Goal: Book appointment/travel/reservation: Book appointment/travel/reservation

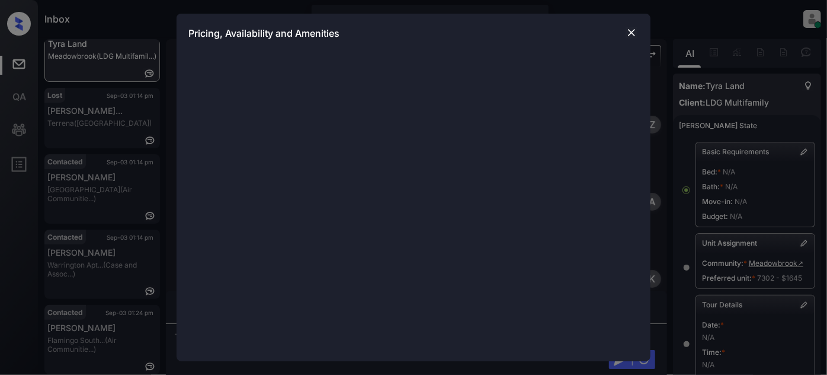
scroll to position [3673, 0]
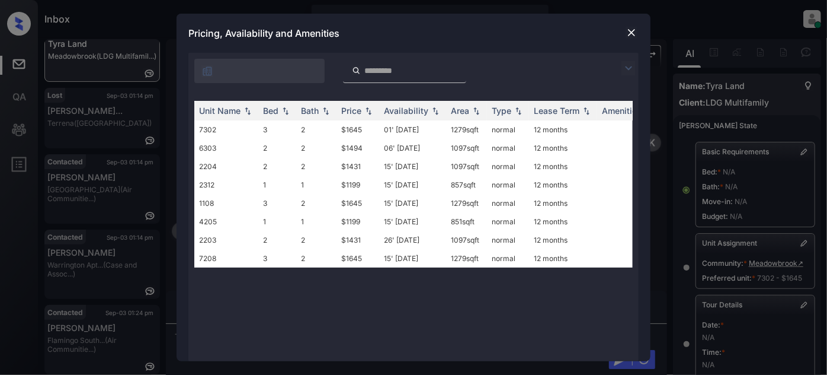
click at [627, 66] on img at bounding box center [629, 68] width 14 height 14
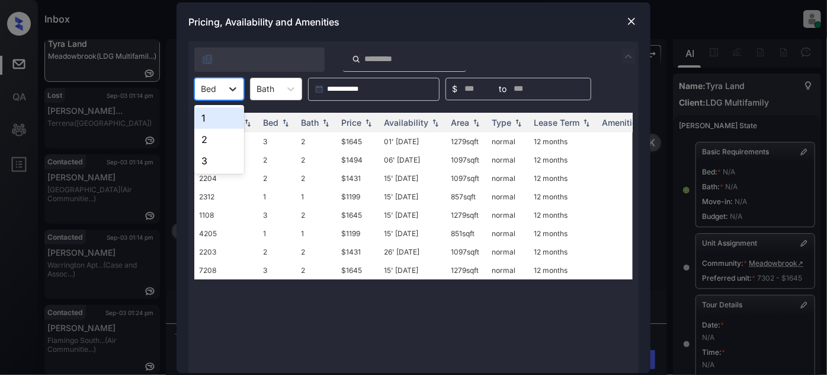
click at [223, 91] on div at bounding box center [232, 88] width 21 height 21
click at [205, 156] on div "3" at bounding box center [219, 160] width 50 height 21
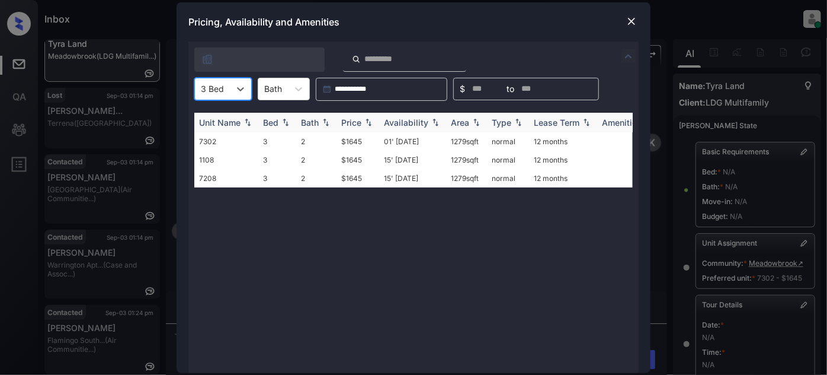
click at [362, 119] on div "Price" at bounding box center [357, 122] width 33 height 10
click at [400, 137] on td "01' Aug 25" at bounding box center [412, 141] width 67 height 18
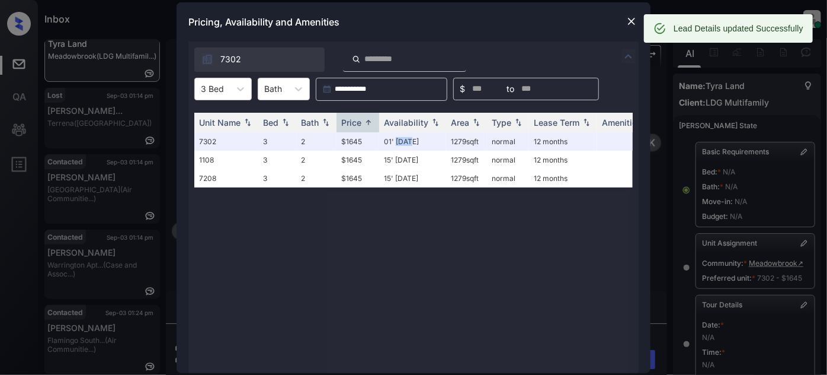
click at [628, 21] on img at bounding box center [632, 21] width 12 height 12
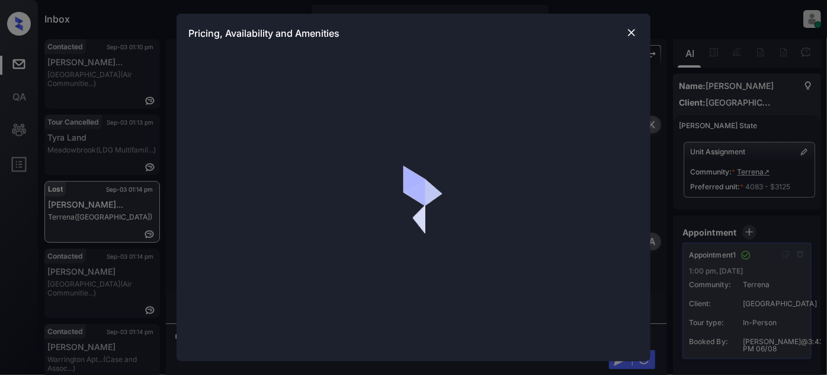
scroll to position [5822, 0]
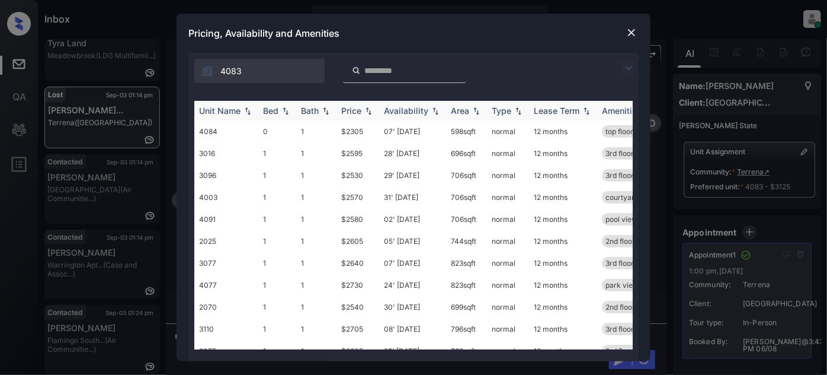
click at [471, 110] on img at bounding box center [477, 111] width 12 height 8
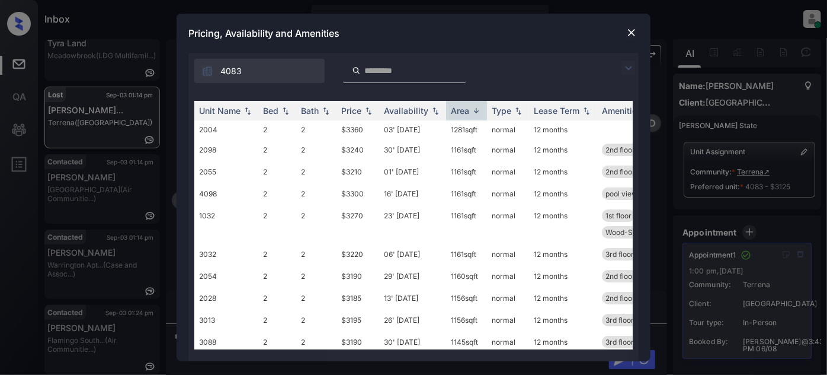
click at [638, 25] on div "Pricing, Availability and Amenities" at bounding box center [414, 33] width 474 height 39
click at [633, 28] on img at bounding box center [632, 33] width 12 height 12
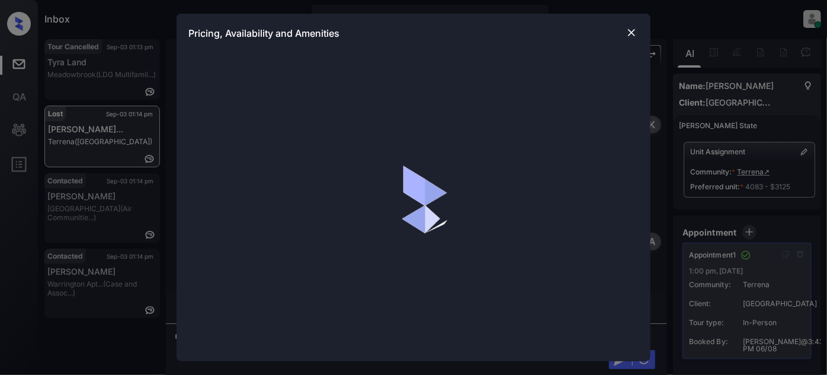
scroll to position [5822, 0]
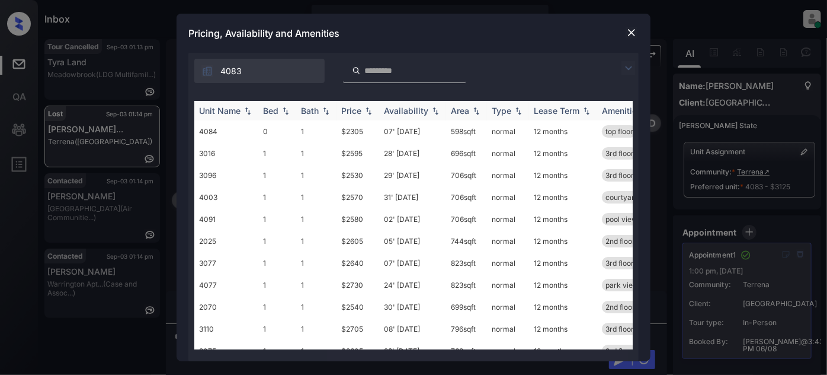
click at [462, 110] on div "Area" at bounding box center [460, 110] width 18 height 10
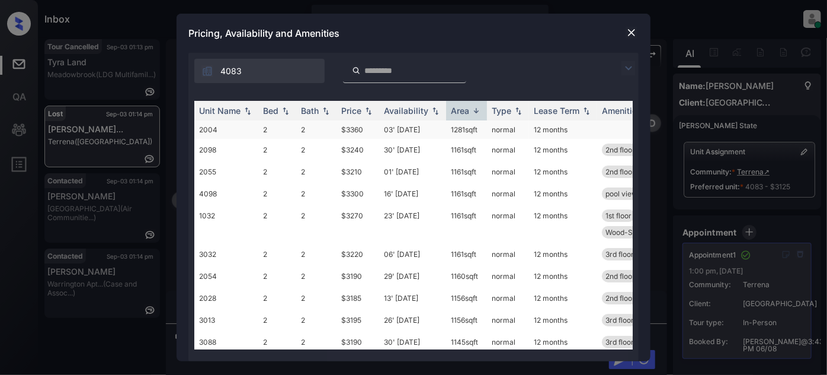
click at [412, 126] on td "03' Oct 25" at bounding box center [412, 129] width 67 height 18
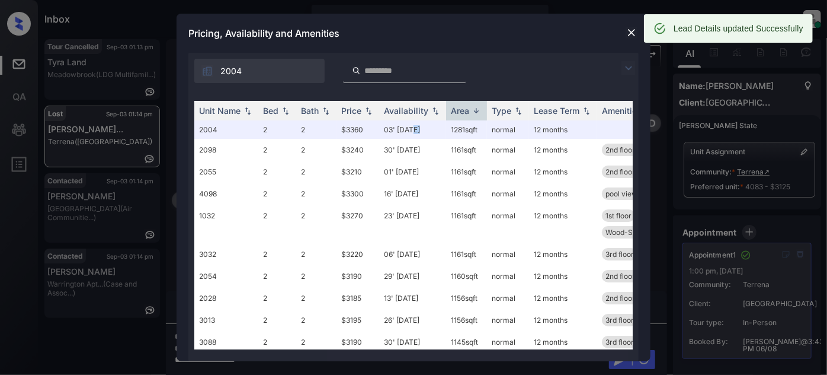
click at [630, 28] on img at bounding box center [632, 33] width 12 height 12
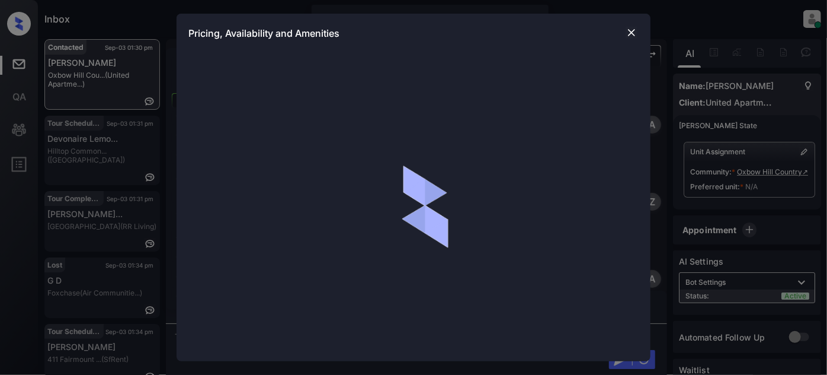
scroll to position [3899, 0]
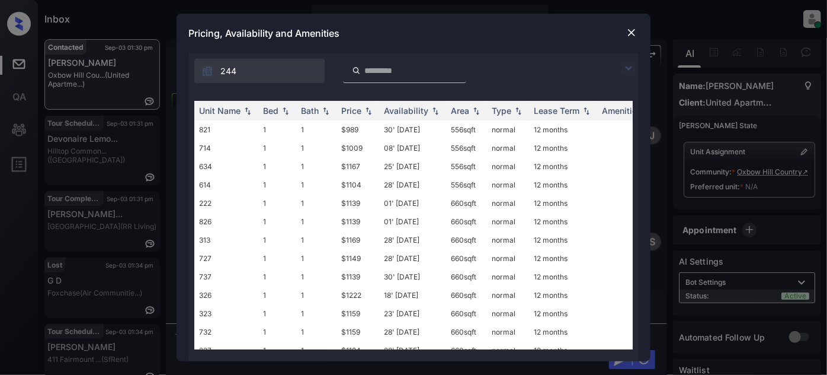
click at [626, 66] on img at bounding box center [629, 68] width 14 height 14
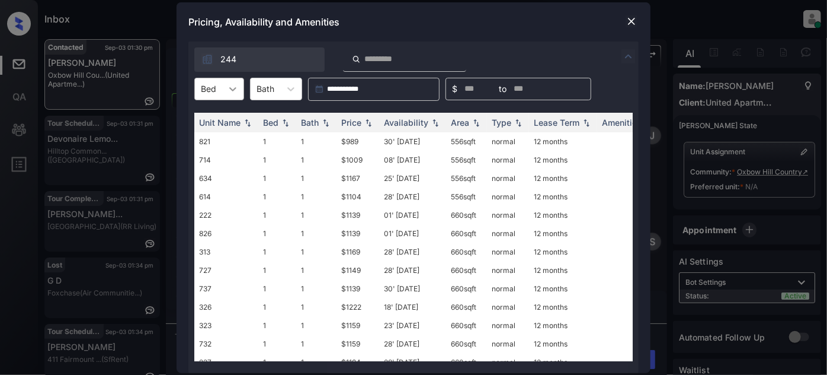
click at [235, 92] on icon at bounding box center [233, 89] width 12 height 12
click at [627, 21] on img at bounding box center [632, 21] width 12 height 12
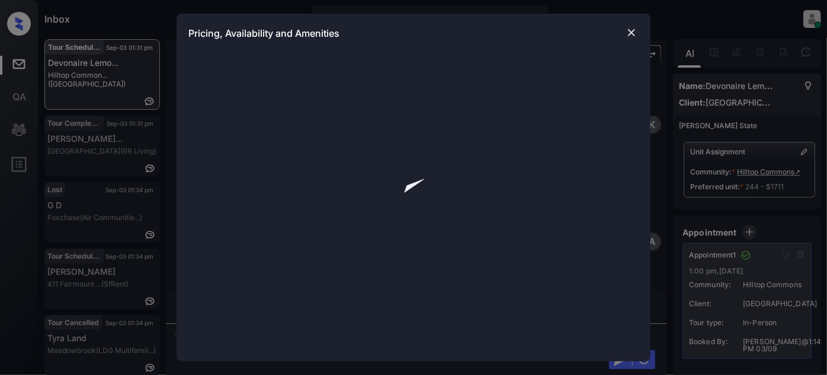
scroll to position [3200, 0]
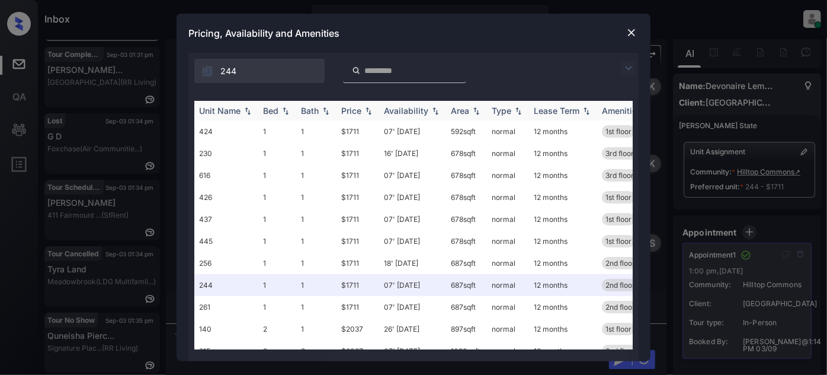
click at [204, 112] on div "Unit Name" at bounding box center [219, 110] width 41 height 10
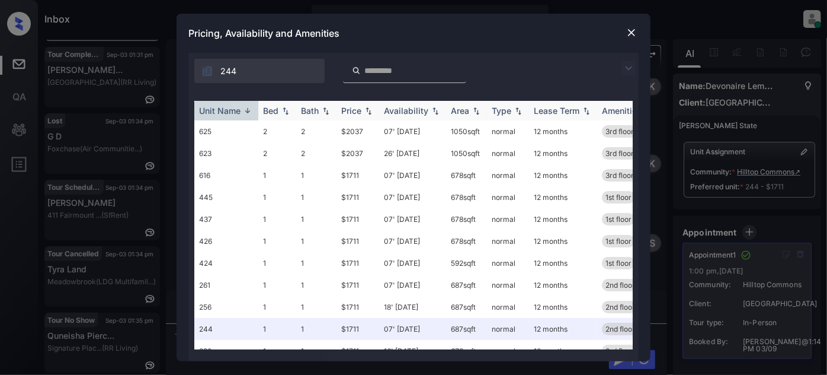
click at [223, 113] on div "Unit Name" at bounding box center [219, 110] width 41 height 10
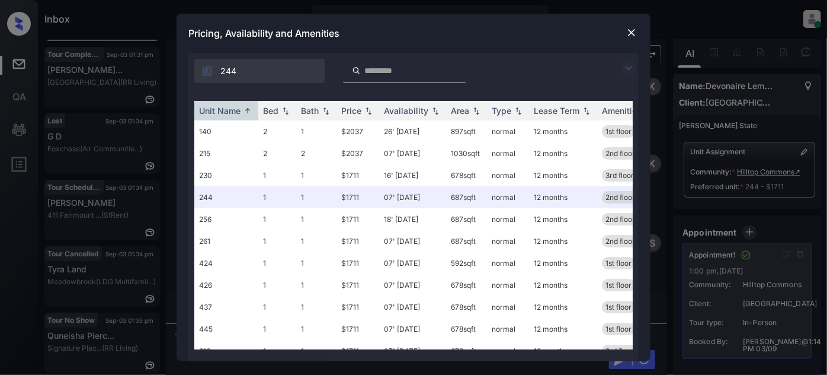
click at [629, 63] on img at bounding box center [629, 68] width 14 height 14
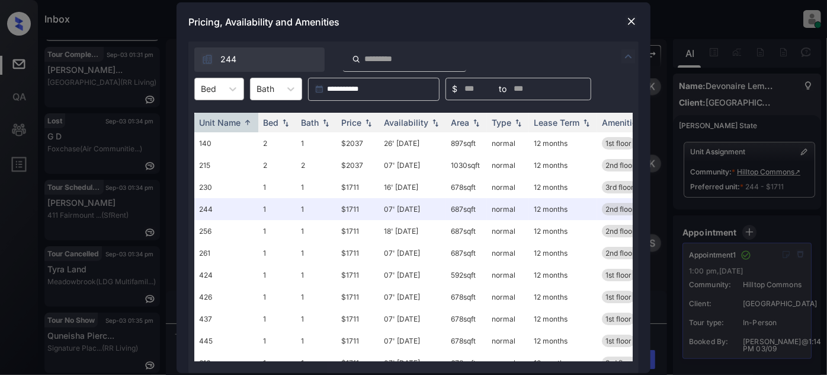
click at [219, 92] on div "Bed" at bounding box center [208, 88] width 27 height 17
click at [219, 118] on div "1" at bounding box center [219, 117] width 50 height 21
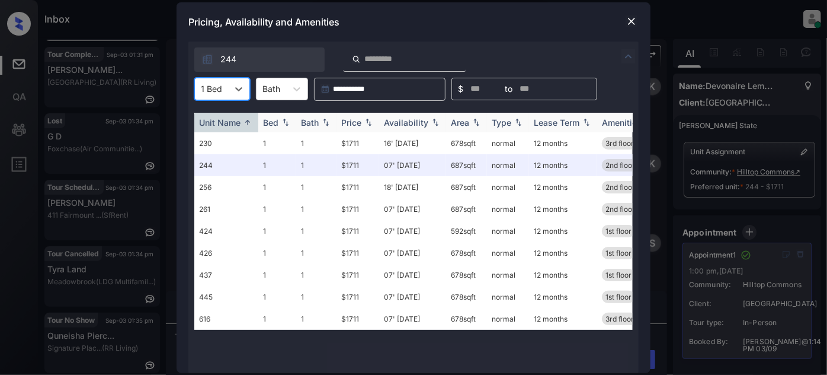
click at [355, 126] on div "Price" at bounding box center [351, 122] width 20 height 10
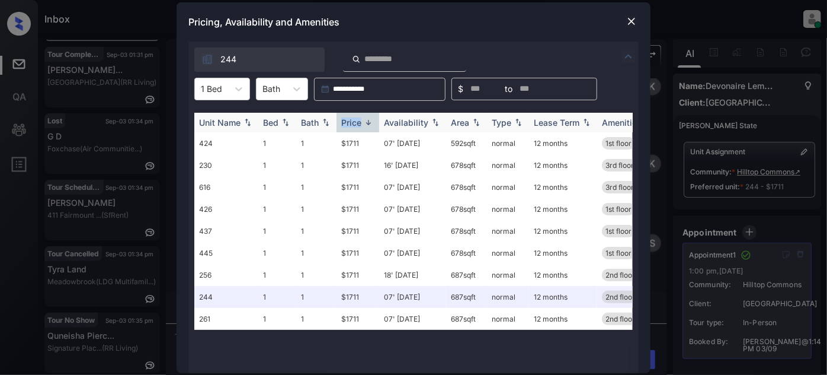
click at [355, 126] on div "Price" at bounding box center [351, 122] width 20 height 10
click at [406, 276] on td "18' [DATE]" at bounding box center [412, 275] width 67 height 22
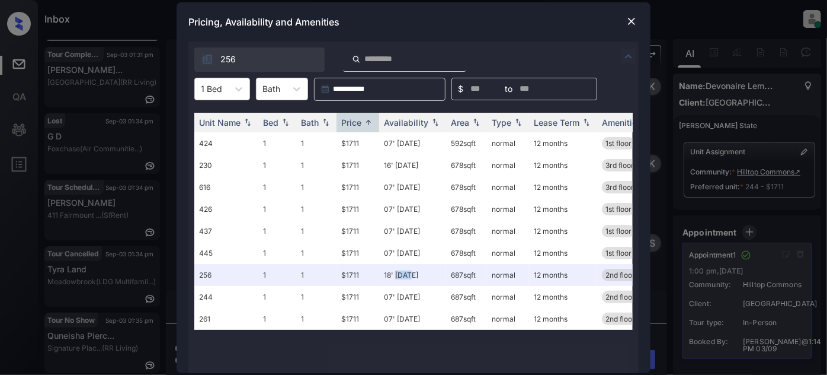
click at [628, 21] on img at bounding box center [632, 21] width 12 height 12
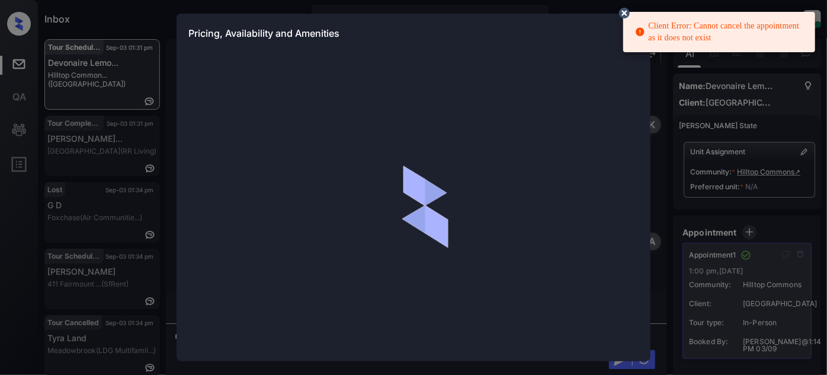
scroll to position [3523, 0]
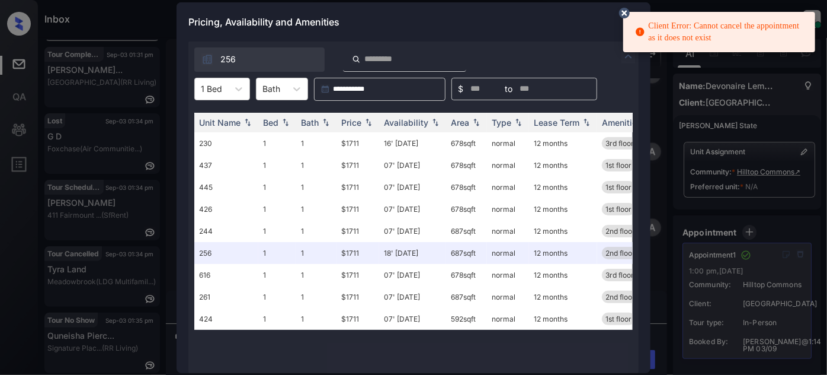
click at [626, 12] on icon at bounding box center [624, 13] width 11 height 11
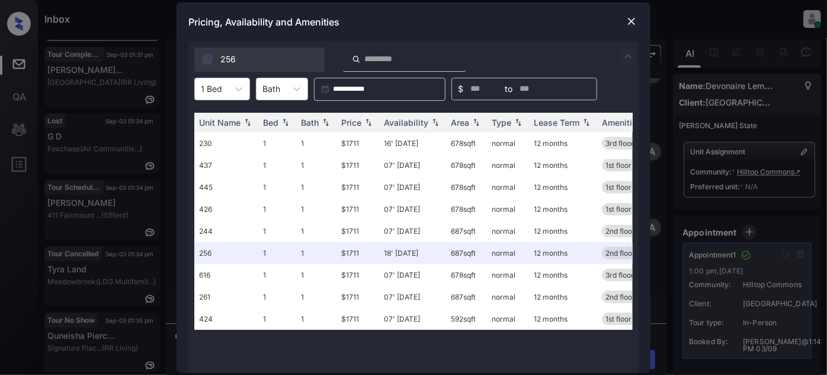
click at [631, 25] on img at bounding box center [632, 21] width 12 height 12
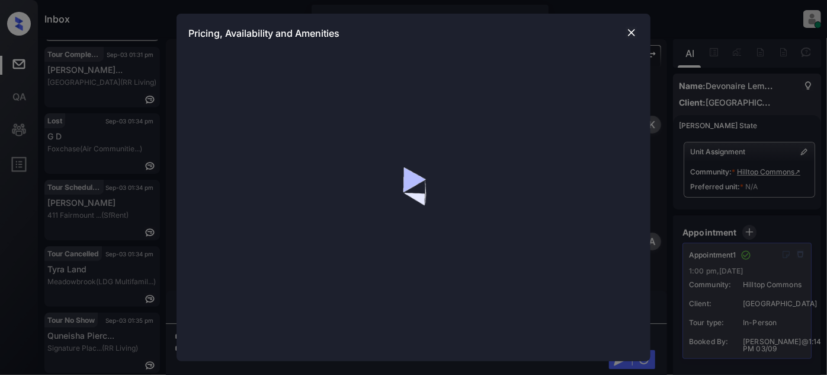
scroll to position [3523, 0]
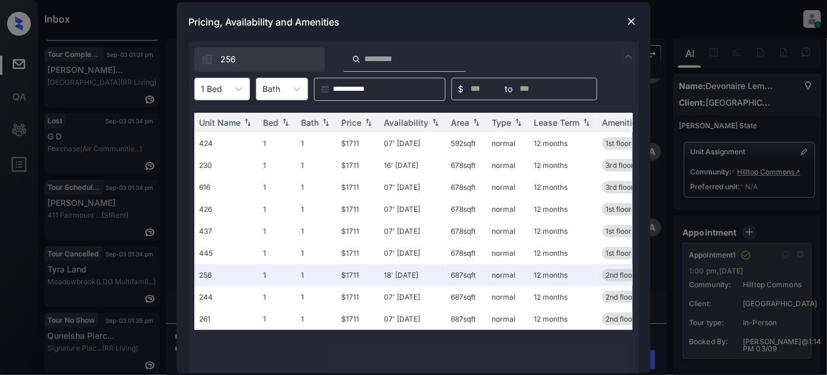
click at [628, 18] on img at bounding box center [632, 21] width 12 height 12
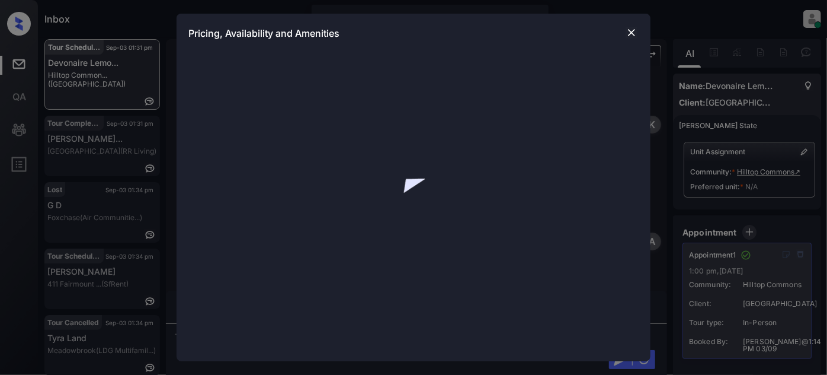
scroll to position [4008, 0]
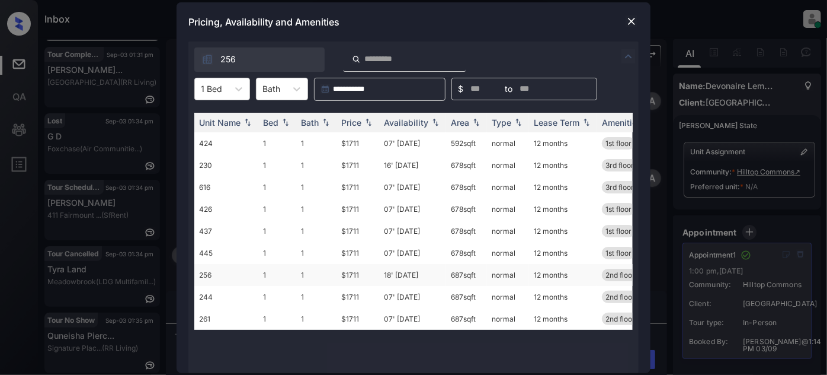
click at [399, 277] on td "18' Sep 25" at bounding box center [412, 275] width 67 height 22
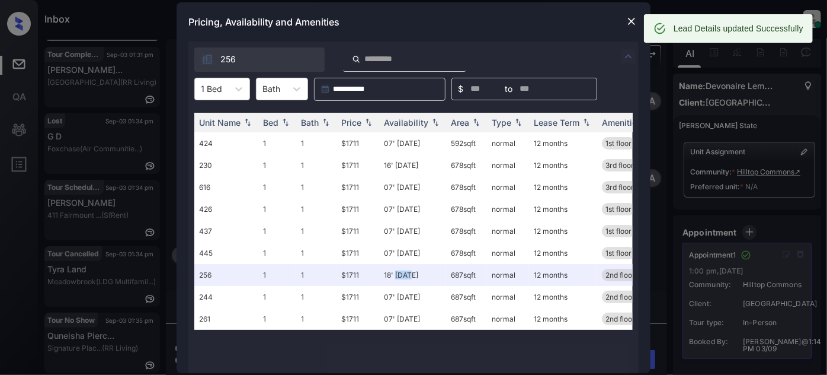
click at [633, 17] on img at bounding box center [632, 21] width 12 height 12
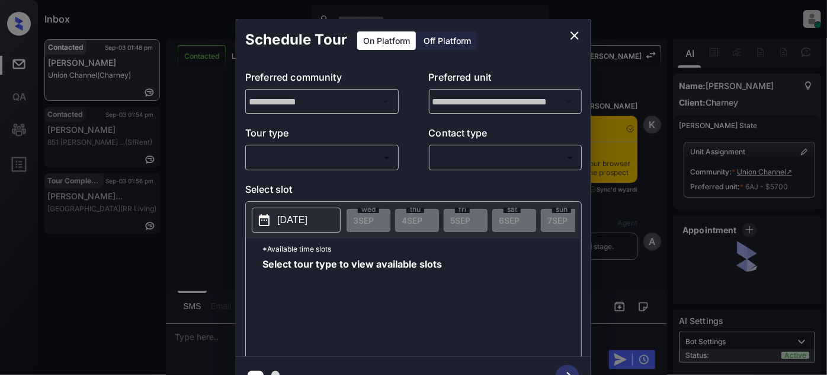
scroll to position [1302, 0]
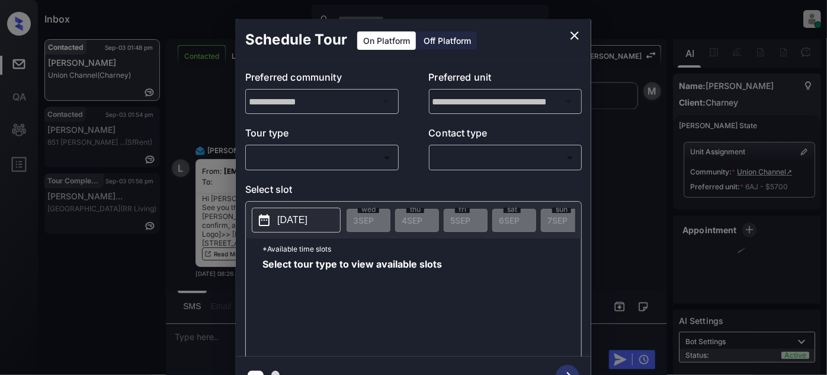
click at [366, 167] on div "​ ​" at bounding box center [321, 157] width 153 height 25
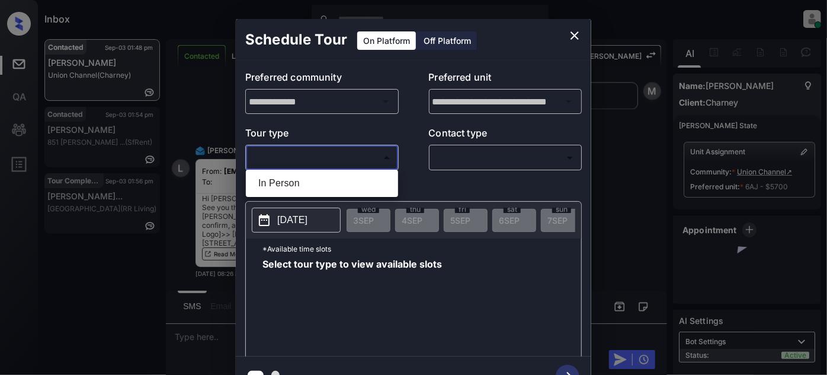
click at [365, 163] on body "Inbox Juan Carlos Manantan Online Set yourself offline Set yourself on break Pr…" at bounding box center [413, 187] width 827 height 375
click at [319, 187] on li "In Person" at bounding box center [322, 182] width 146 height 21
type input "********"
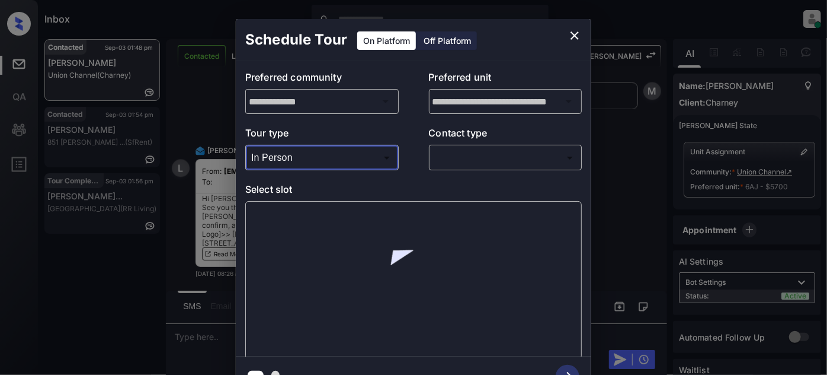
click at [479, 156] on body "Inbox Juan Carlos Manantan Online Set yourself offline Set yourself on break Pr…" at bounding box center [413, 187] width 827 height 375
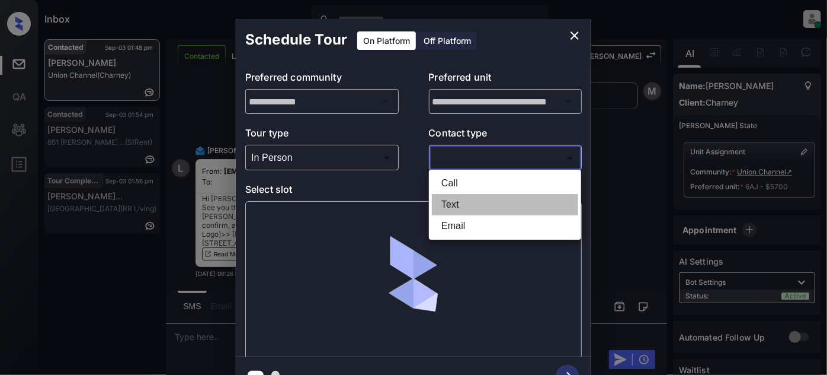
click at [449, 203] on li "Text" at bounding box center [505, 204] width 146 height 21
type input "****"
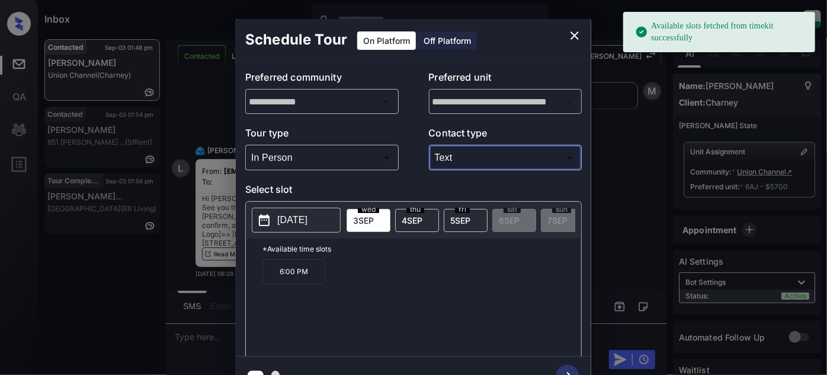
click at [398, 219] on div "thu 4 SEP" at bounding box center [417, 220] width 44 height 23
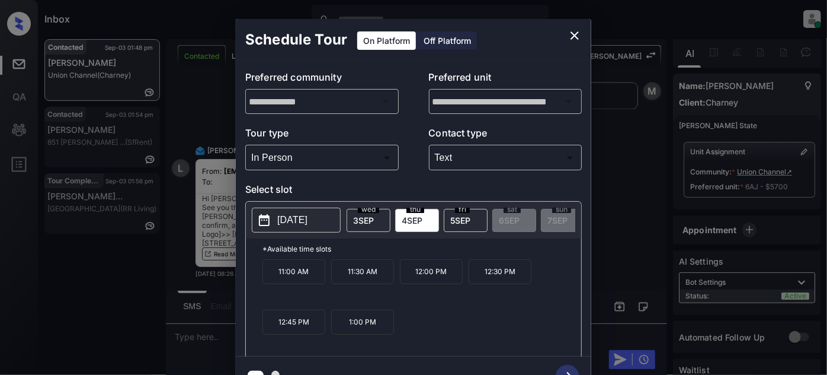
click at [453, 216] on span "5 SEP" at bounding box center [460, 220] width 20 height 10
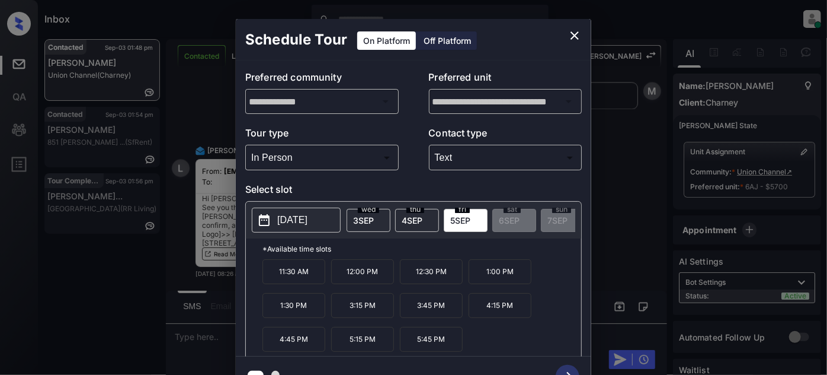
click at [416, 219] on span "4 SEP" at bounding box center [412, 220] width 21 height 10
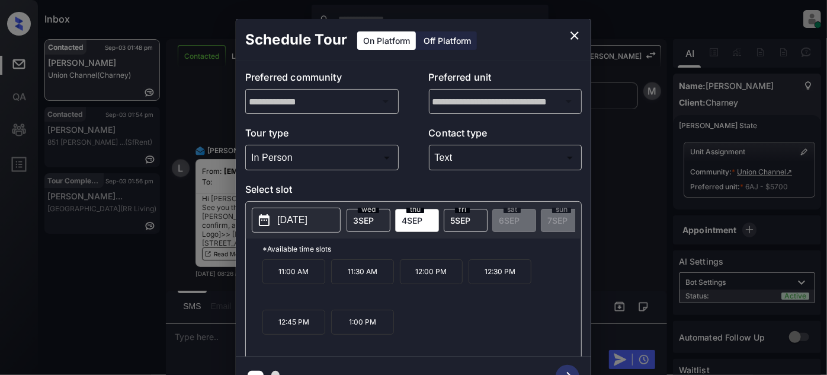
click at [568, 33] on icon "close" at bounding box center [575, 35] width 14 height 14
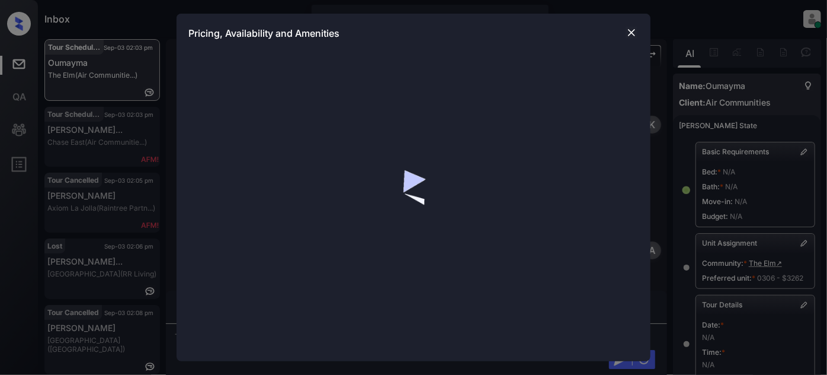
scroll to position [3909, 0]
click at [635, 33] on img at bounding box center [632, 33] width 12 height 12
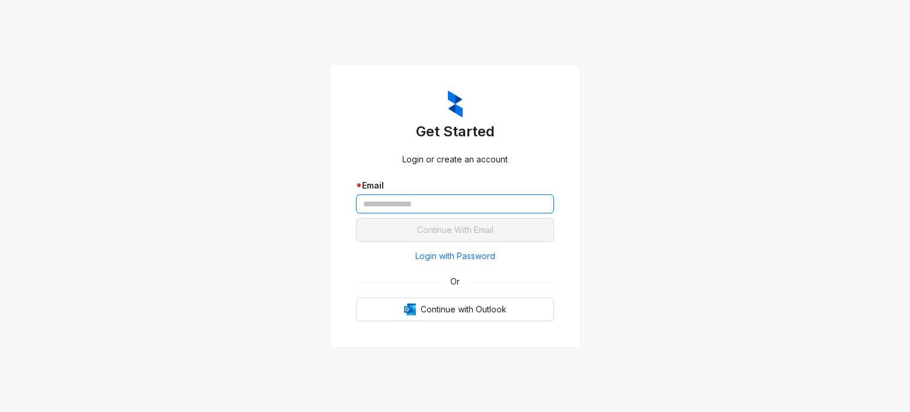
click at [405, 203] on input "text" at bounding box center [455, 203] width 198 height 19
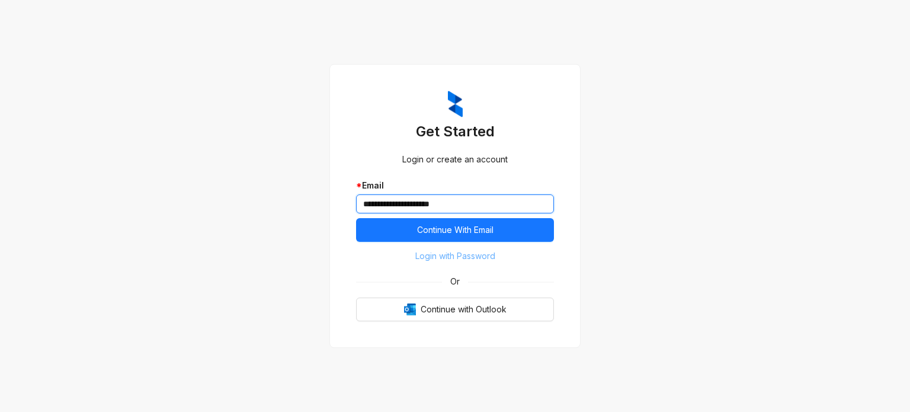
type input "**********"
click at [478, 253] on span "Login with Password" at bounding box center [455, 255] width 80 height 13
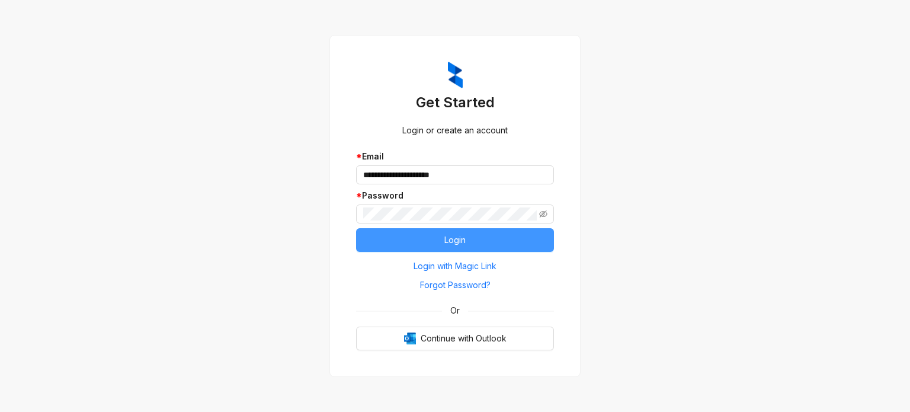
click at [391, 239] on button "Login" at bounding box center [455, 240] width 198 height 24
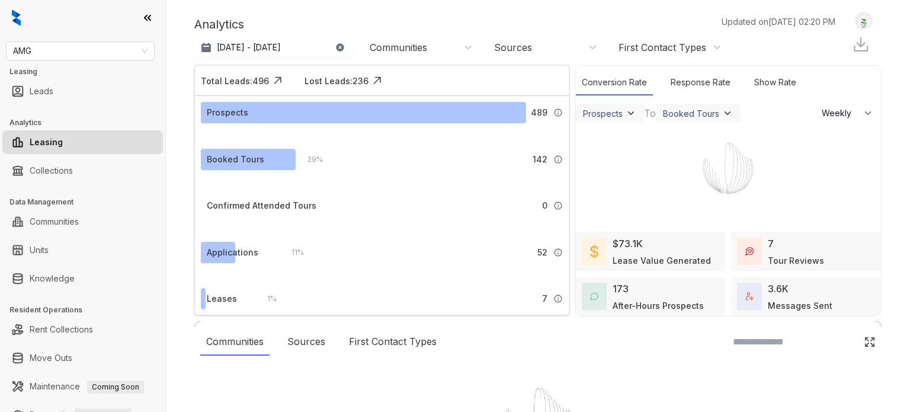
select select "******"
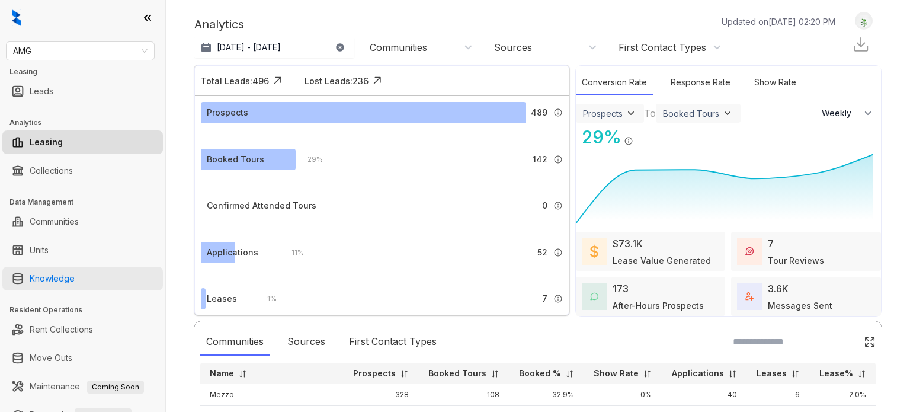
click at [75, 275] on link "Knowledge" at bounding box center [52, 279] width 45 height 24
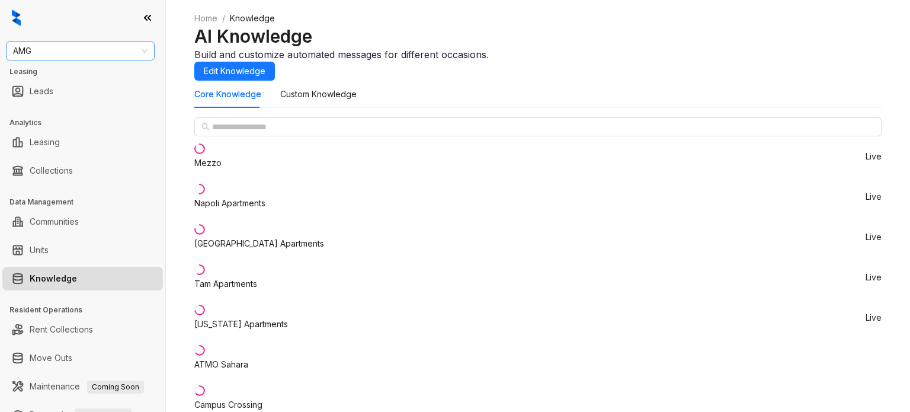
click at [40, 53] on span "AMG" at bounding box center [80, 51] width 135 height 18
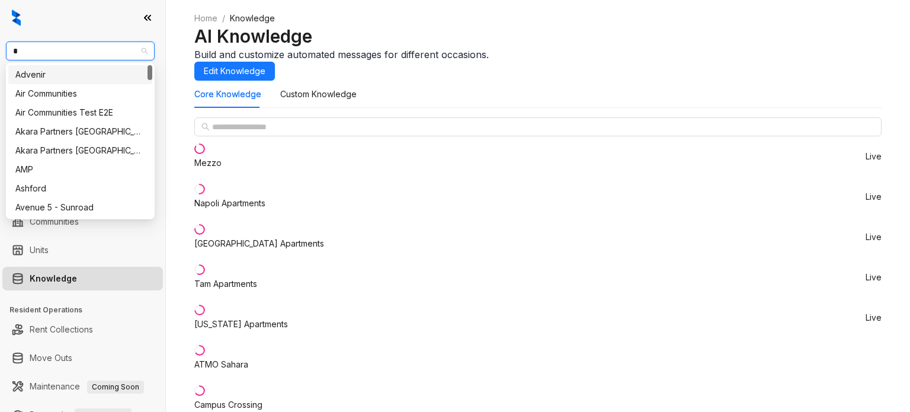
type input "**"
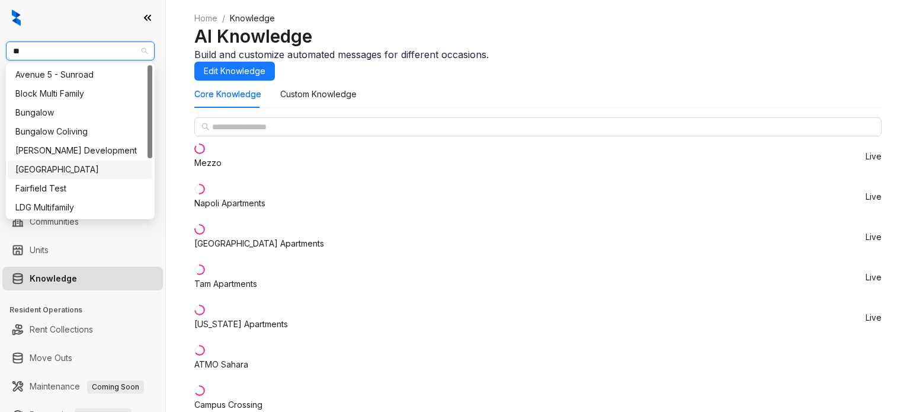
click at [64, 167] on div "[GEOGRAPHIC_DATA]" at bounding box center [80, 169] width 130 height 13
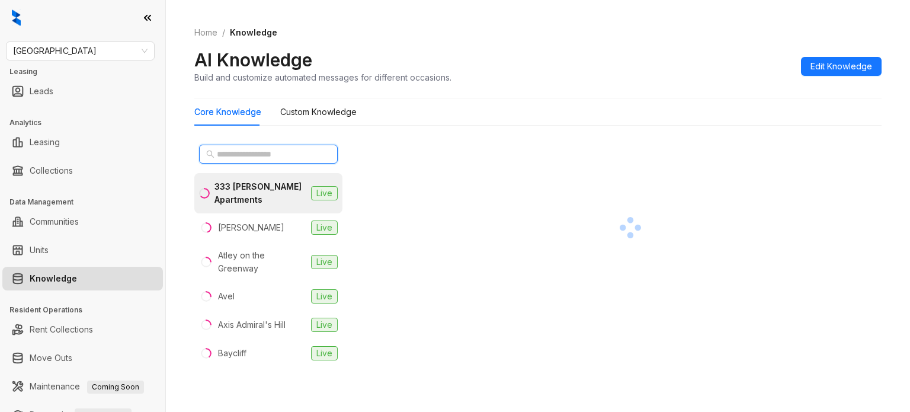
drag, startPoint x: 262, startPoint y: 152, endPoint x: 100, endPoint y: 122, distance: 165.2
click at [261, 152] on input "text" at bounding box center [269, 154] width 104 height 13
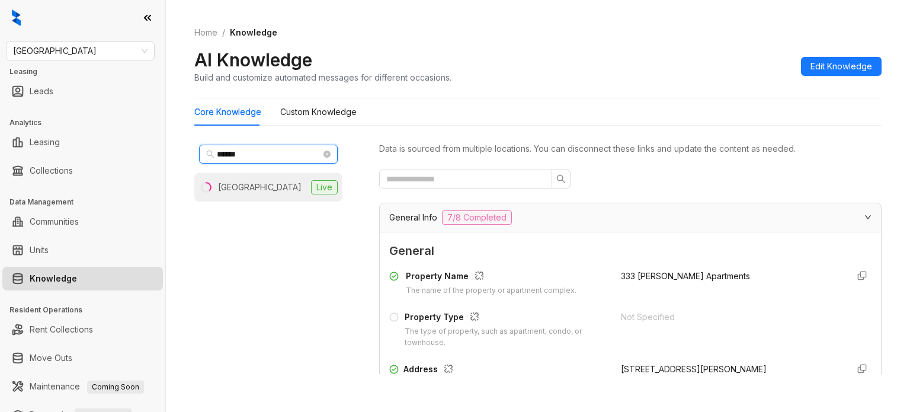
type input "******"
click at [235, 185] on div "[GEOGRAPHIC_DATA]" at bounding box center [260, 187] width 84 height 13
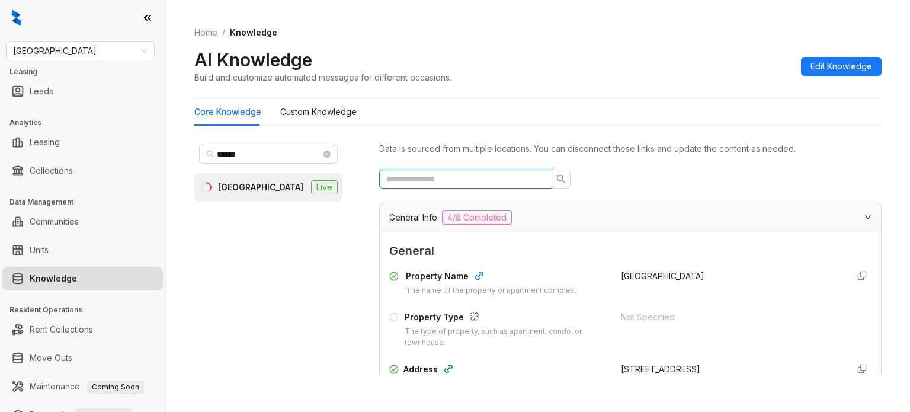
click at [465, 178] on input "text" at bounding box center [460, 178] width 149 height 13
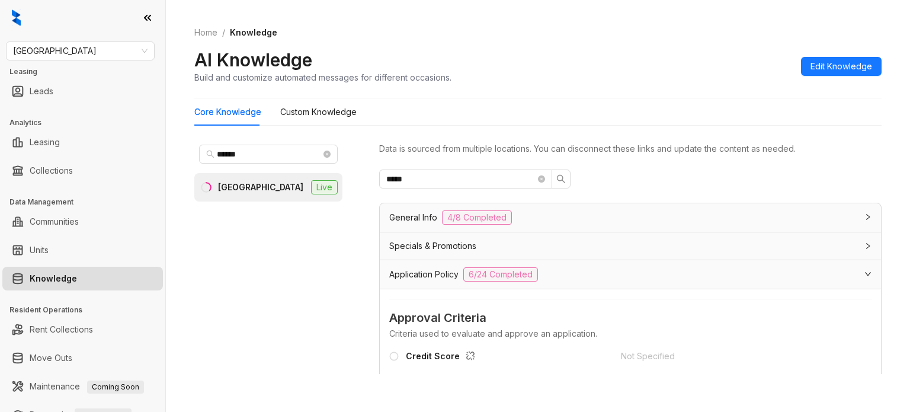
click at [418, 351] on div "Credit Score" at bounding box center [443, 357] width 74 height 15
click at [418, 353] on div "Credit Score" at bounding box center [443, 357] width 74 height 15
drag, startPoint x: 424, startPoint y: 177, endPoint x: 258, endPoint y: 165, distance: 166.3
click at [275, 165] on div "****** Inwood Station Live Data is sourced from multiple locations. You can dis…" at bounding box center [537, 259] width 687 height 249
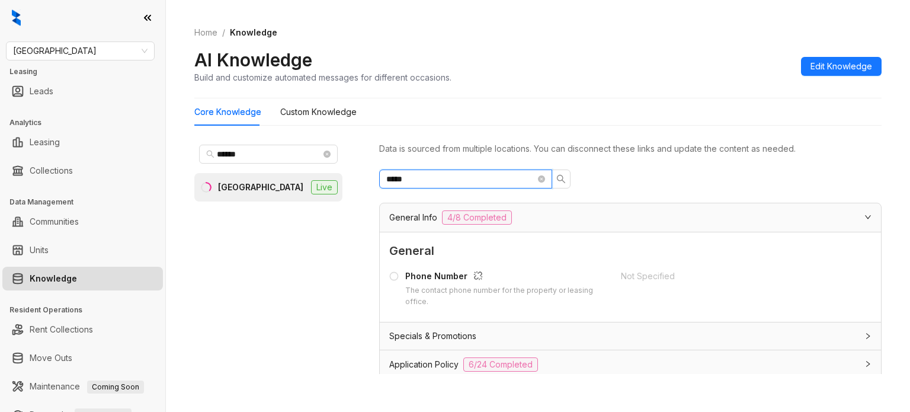
drag, startPoint x: 458, startPoint y: 177, endPoint x: 229, endPoint y: 169, distance: 229.5
click at [258, 165] on div "****** Inwood Station Live Data is sourced from multiple locations. You can dis…" at bounding box center [537, 259] width 687 height 249
type input "*****"
click at [488, 335] on div "Specials & Promotions" at bounding box center [623, 335] width 468 height 13
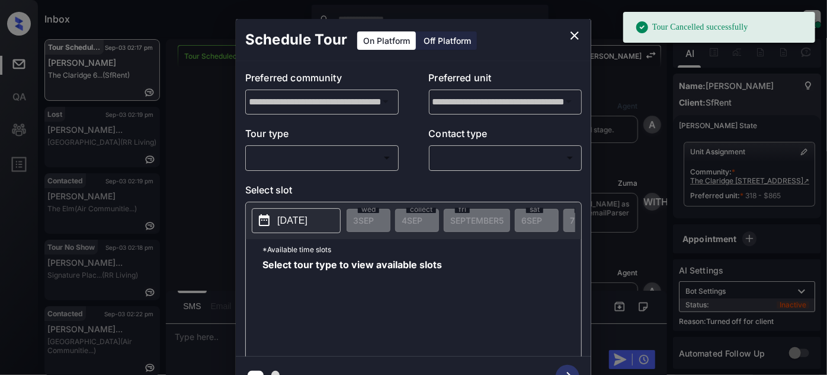
scroll to position [0, 5]
click at [424, 40] on font "Off Platform" at bounding box center [447, 41] width 47 height 10
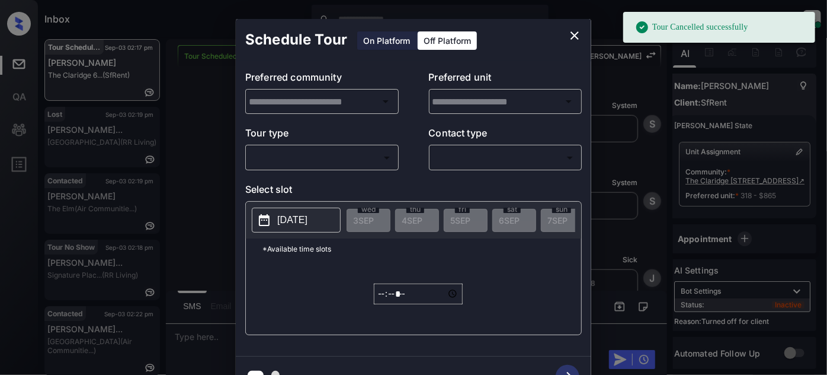
type input "**********"
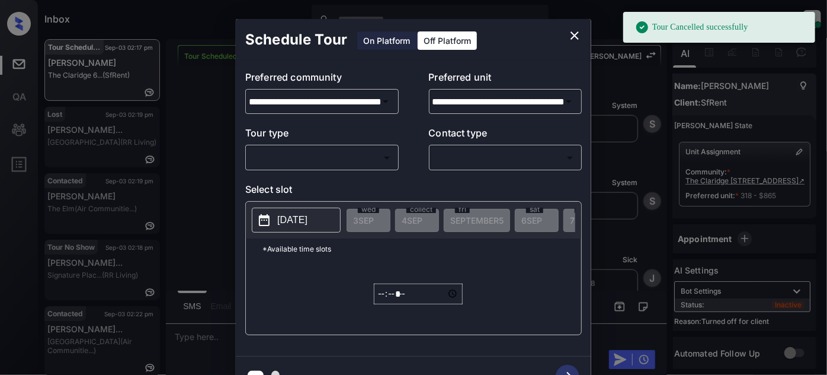
click at [350, 137] on p "Tour type" at bounding box center [321, 135] width 153 height 19
click at [336, 150] on body "Tour Cancelled successfully Inbox Juan Carlos Manantan Online Set yourself offl…" at bounding box center [413, 187] width 827 height 375
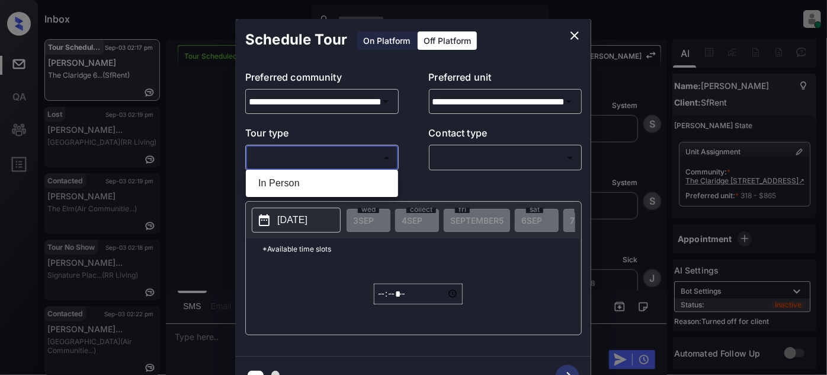
click at [313, 177] on li "In Person" at bounding box center [322, 182] width 146 height 21
type input "********"
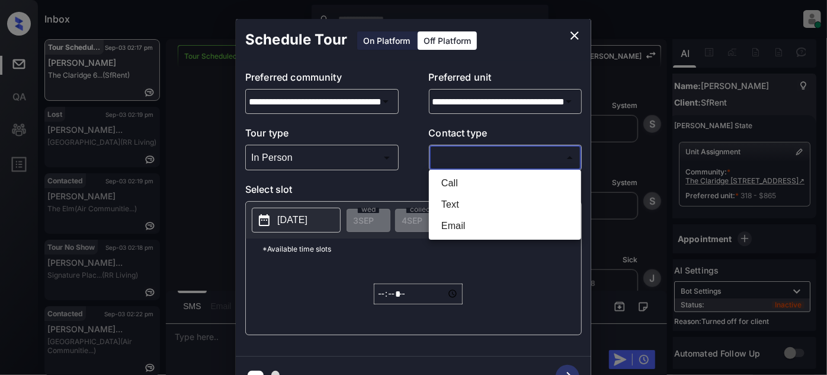
drag, startPoint x: 466, startPoint y: 165, endPoint x: 466, endPoint y: 176, distance: 11.3
click at [469, 165] on body "Inbox Juan Carlos Manantan Online Set yourself offline Set yourself on break Pr…" at bounding box center [413, 187] width 827 height 375
click at [451, 204] on li "Text" at bounding box center [505, 204] width 146 height 21
type input "****"
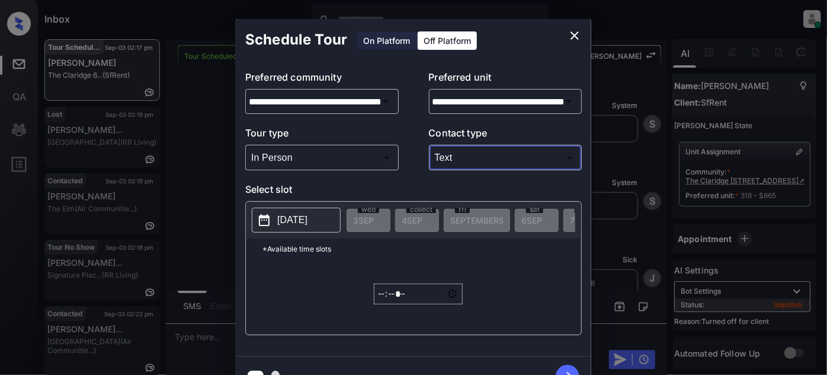
click at [308, 220] on font "2025-09-03" at bounding box center [292, 220] width 30 height 10
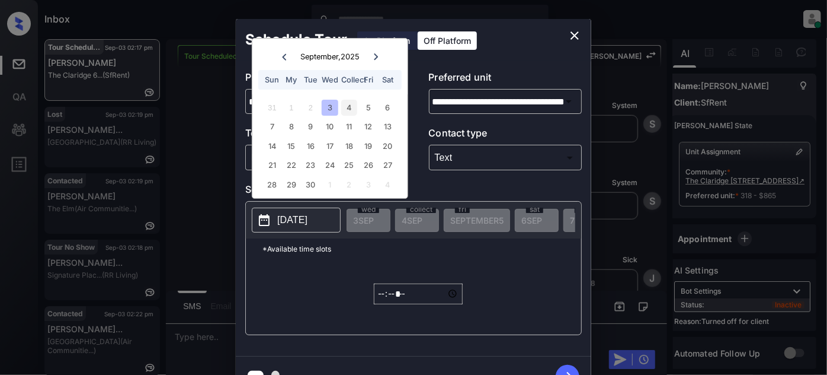
click at [349, 110] on div "4" at bounding box center [349, 108] width 16 height 16
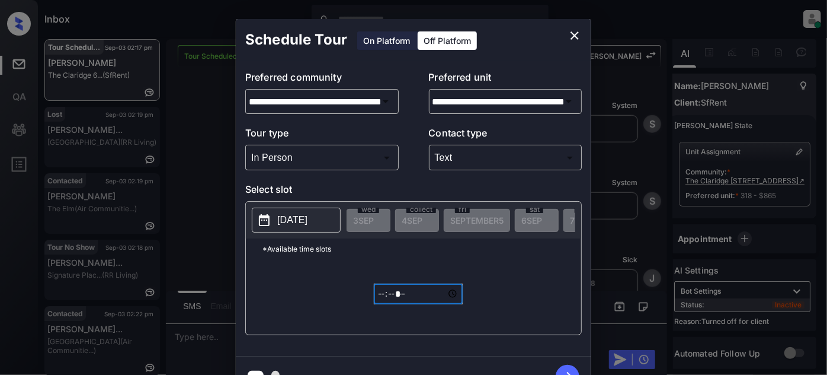
click at [385, 298] on input "*****" at bounding box center [418, 293] width 89 height 21
click at [399, 301] on input "*****" at bounding box center [418, 293] width 89 height 21
type input "*****"
click at [562, 367] on icon "button" at bounding box center [568, 376] width 24 height 24
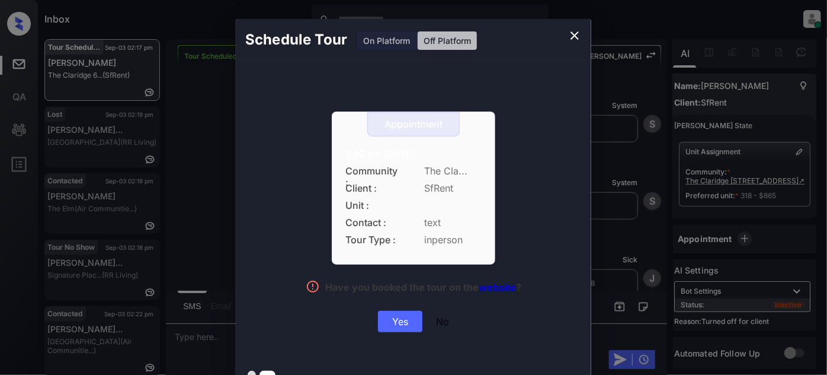
click at [401, 321] on font "Yes" at bounding box center [400, 321] width 16 height 12
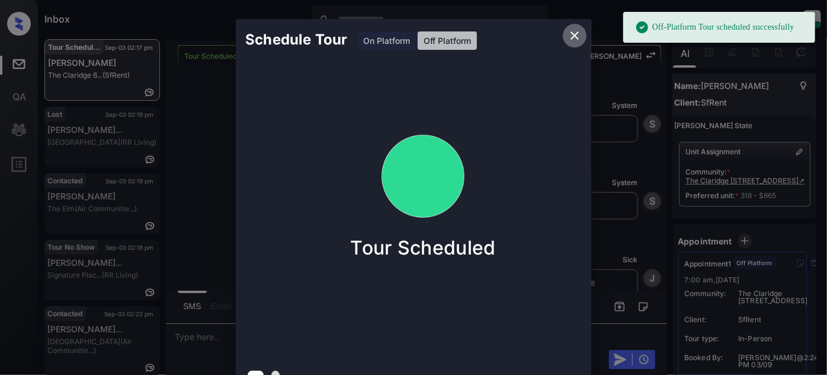
click at [573, 33] on icon "close" at bounding box center [575, 35] width 8 height 8
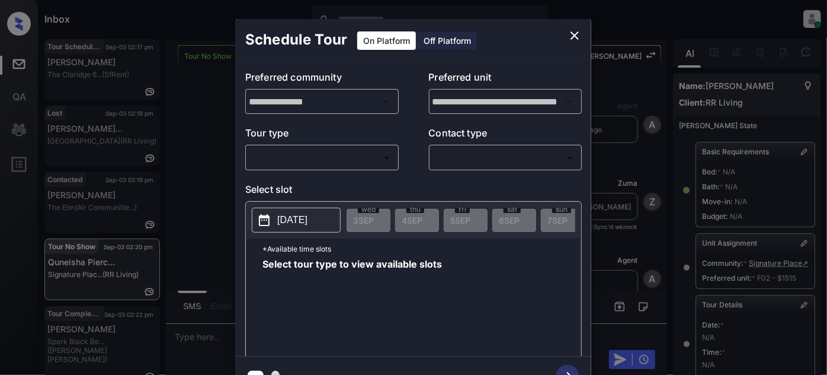
scroll to position [204, 0]
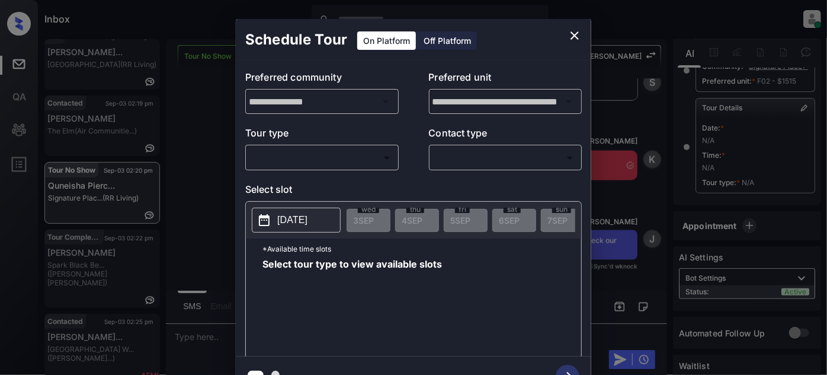
click at [331, 154] on body "Inbox Juan Carlos Manantan Online Set yourself offline Set yourself on break Pr…" at bounding box center [413, 187] width 827 height 375
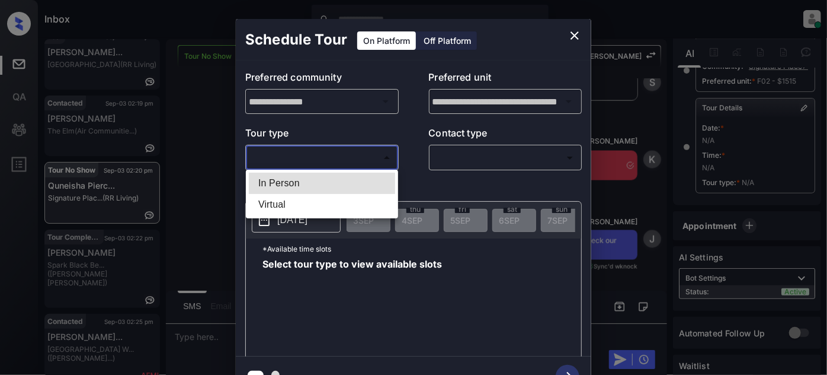
click at [297, 183] on li "In Person" at bounding box center [322, 182] width 146 height 21
type input "********"
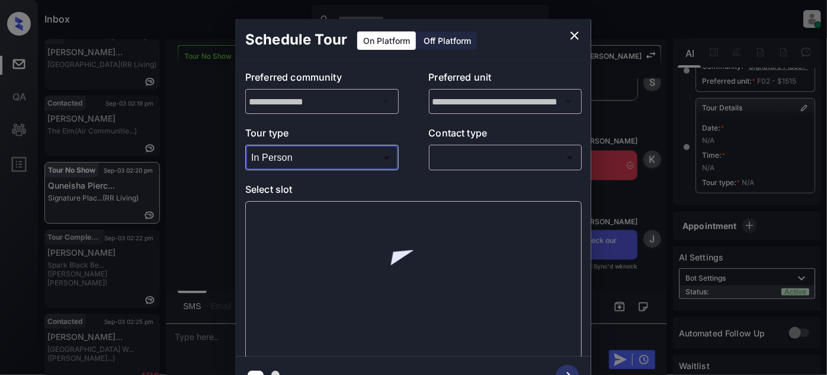
click at [434, 158] on body "Inbox Juan Carlos Manantan Online Set yourself offline Set yourself on break Pr…" at bounding box center [413, 187] width 827 height 375
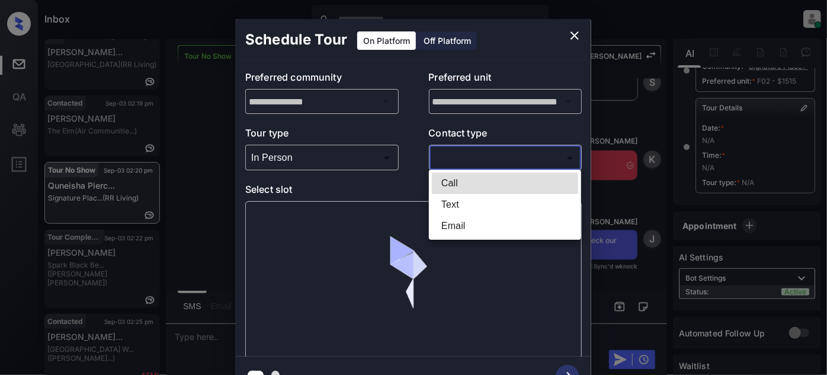
click at [442, 203] on li "Text" at bounding box center [505, 204] width 146 height 21
type input "****"
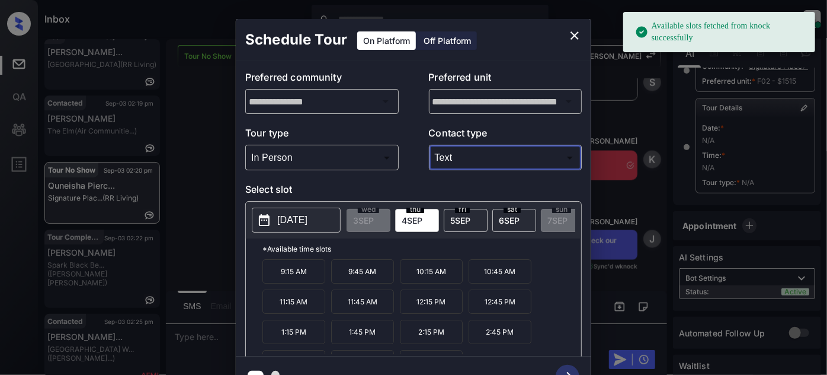
click at [516, 217] on span "6 SEP" at bounding box center [509, 220] width 21 height 10
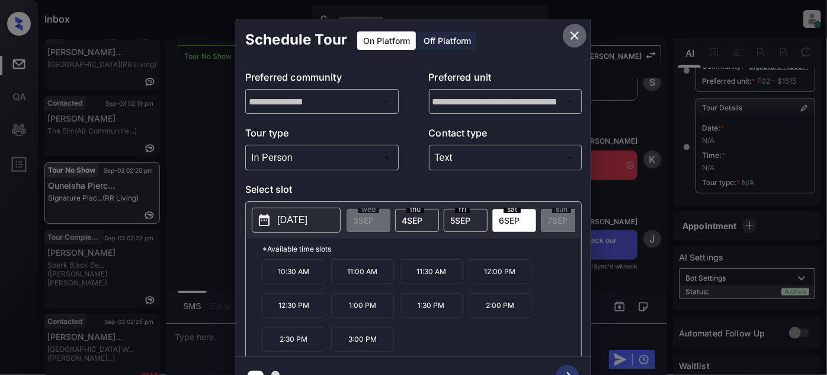
click at [565, 36] on button "close" at bounding box center [575, 36] width 24 height 24
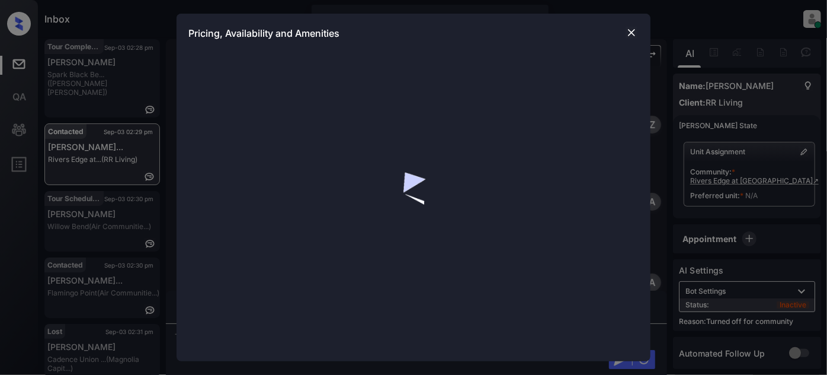
scroll to position [2505, 0]
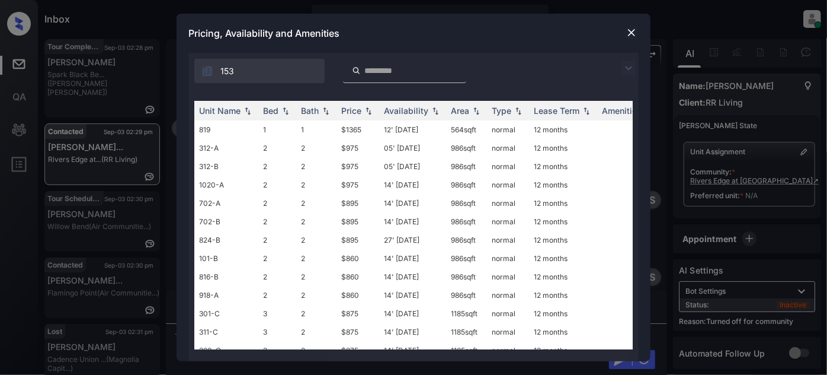
click at [629, 61] on img at bounding box center [629, 68] width 14 height 14
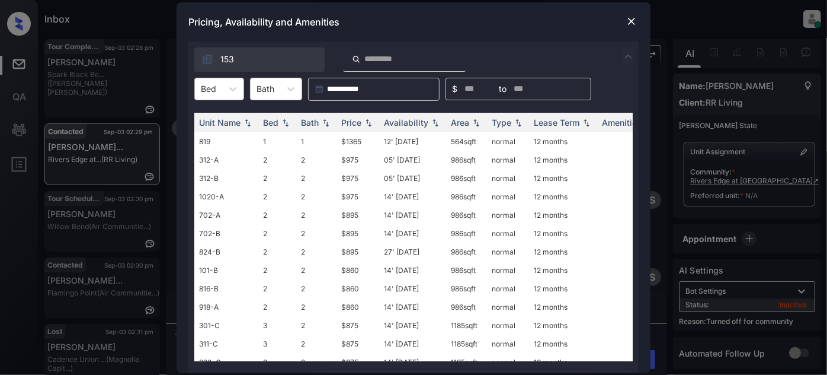
click at [200, 88] on div "Bed" at bounding box center [208, 88] width 27 height 17
click at [216, 115] on div "1" at bounding box center [219, 117] width 50 height 21
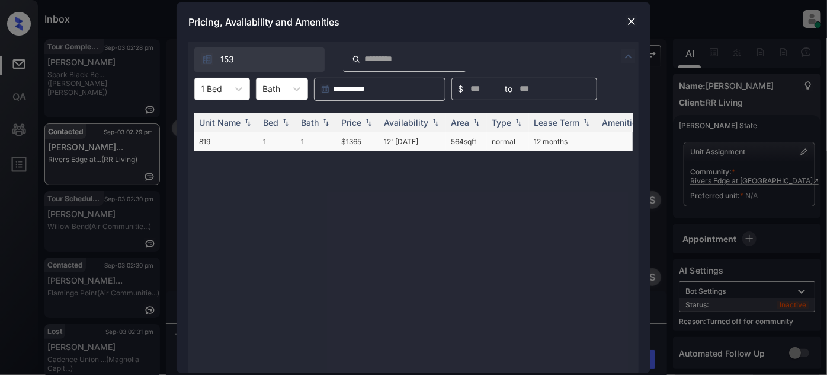
click at [406, 142] on td "12' Aug 25" at bounding box center [412, 141] width 67 height 18
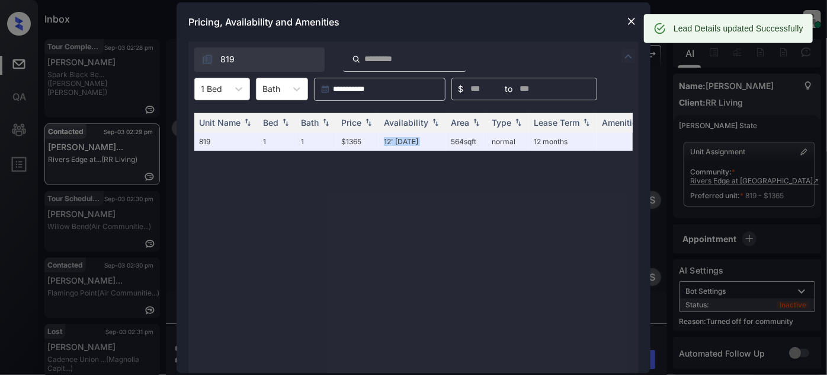
click at [633, 19] on img at bounding box center [632, 21] width 12 height 12
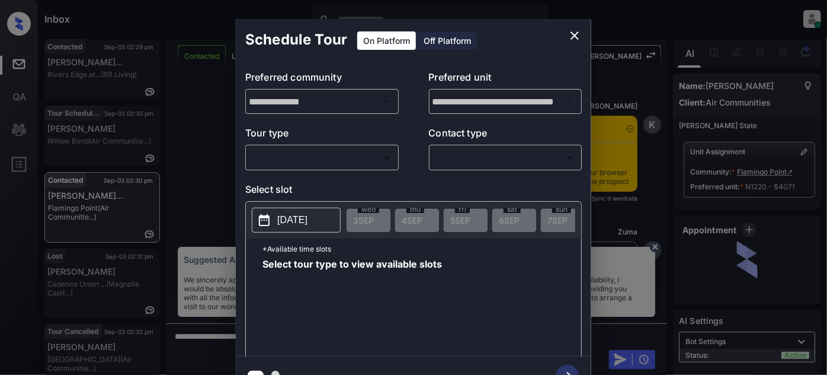
scroll to position [3930, 0]
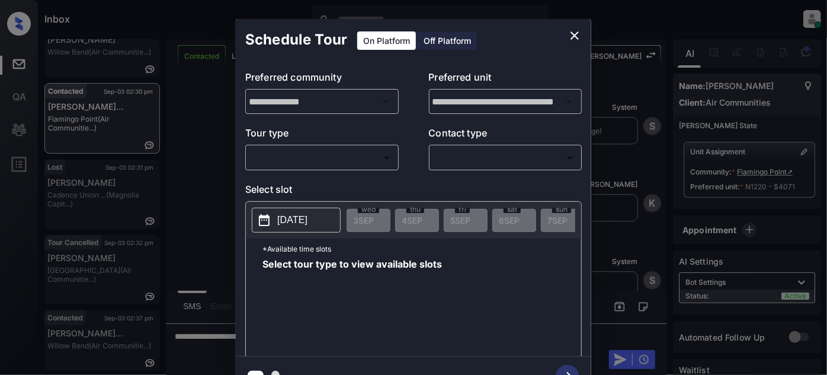
click at [332, 153] on body "Inbox [PERSON_NAME] Online Set yourself offline Set yourself on break Profile S…" at bounding box center [413, 187] width 827 height 375
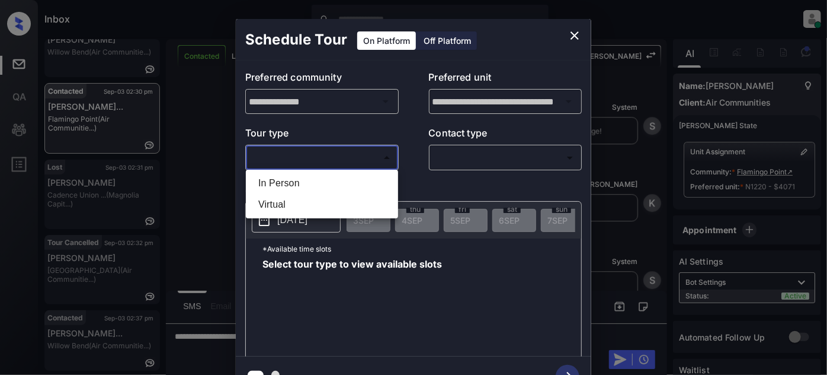
click at [571, 31] on div at bounding box center [413, 187] width 827 height 375
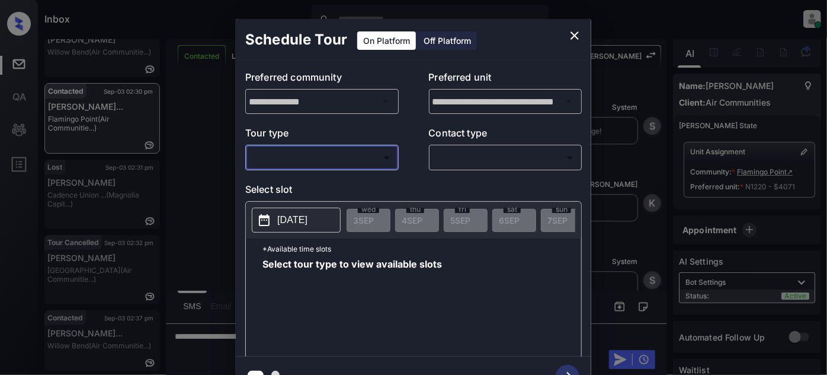
click at [573, 35] on icon "close" at bounding box center [575, 35] width 14 height 14
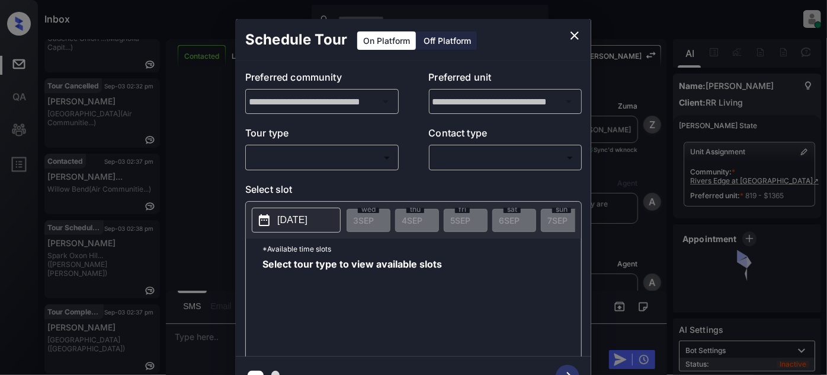
scroll to position [2975, 0]
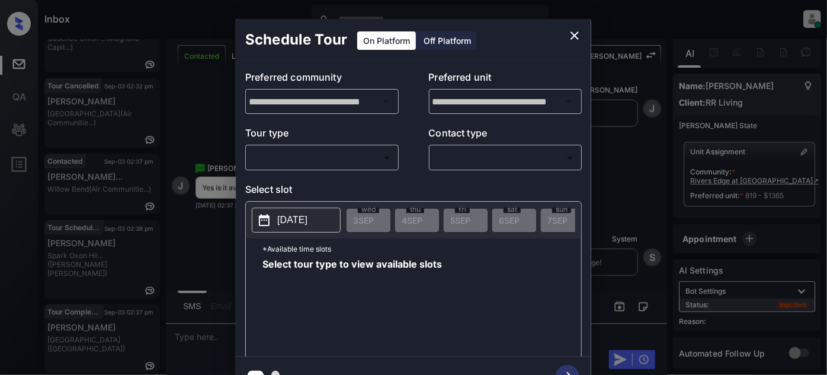
click at [367, 165] on body "Inbox Juan Carlos Manantan Online Set yourself offline Set yourself on break Pr…" at bounding box center [413, 187] width 827 height 375
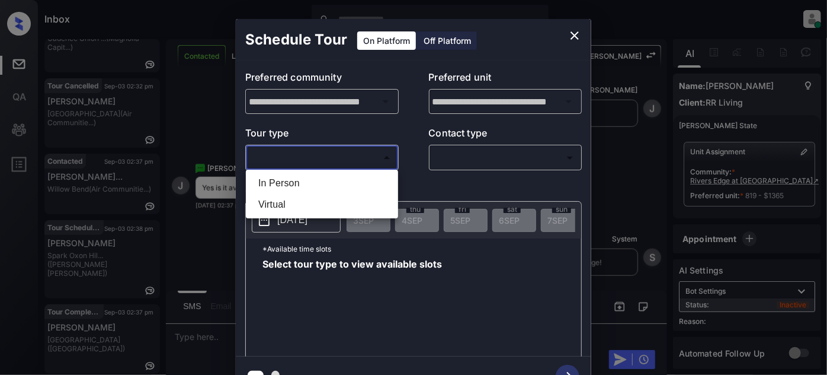
click at [574, 36] on div at bounding box center [413, 187] width 827 height 375
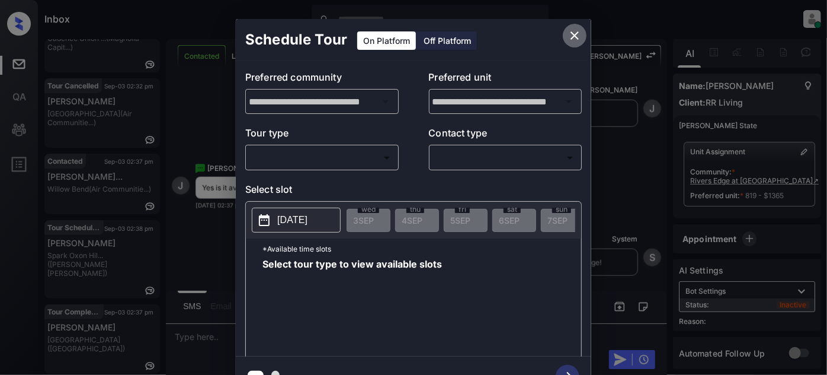
click at [574, 33] on icon "close" at bounding box center [575, 35] width 14 height 14
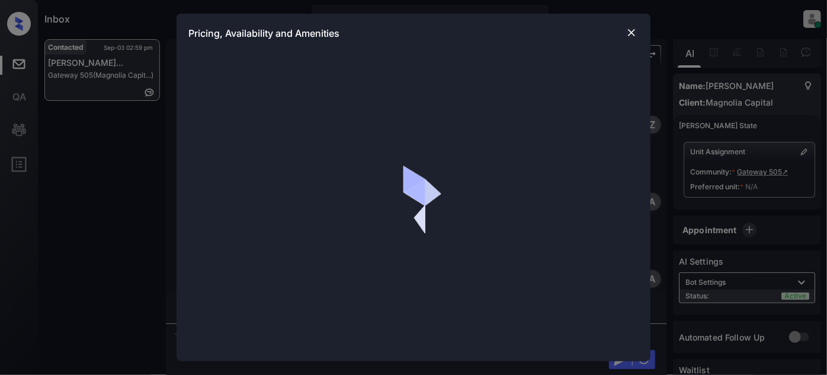
scroll to position [1412, 0]
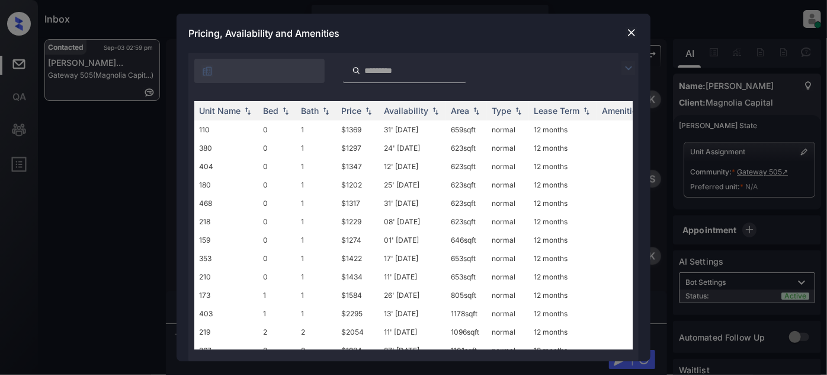
click at [629, 32] on img at bounding box center [632, 33] width 12 height 12
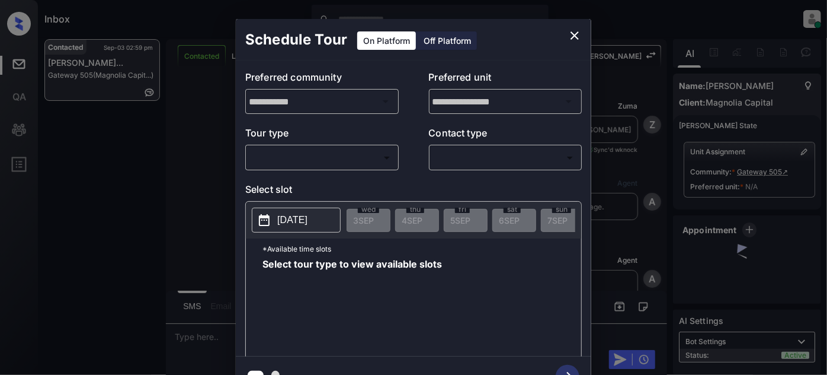
scroll to position [1412, 0]
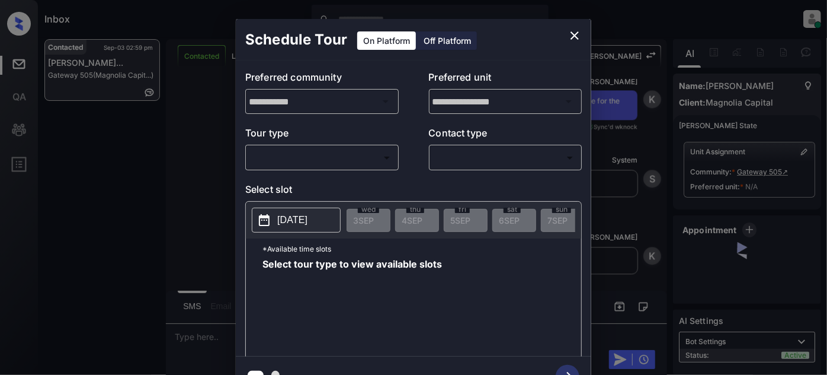
click at [337, 158] on body "Inbox [PERSON_NAME] Online Set yourself offline Set yourself on break Profile S…" at bounding box center [413, 187] width 827 height 375
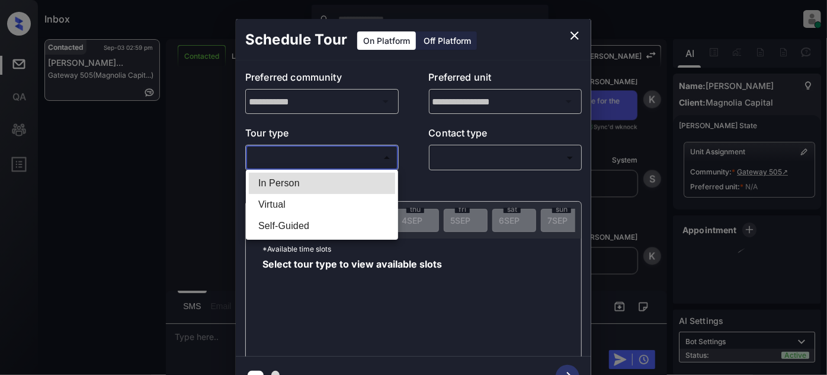
click at [295, 186] on li "In Person" at bounding box center [322, 182] width 146 height 21
type input "********"
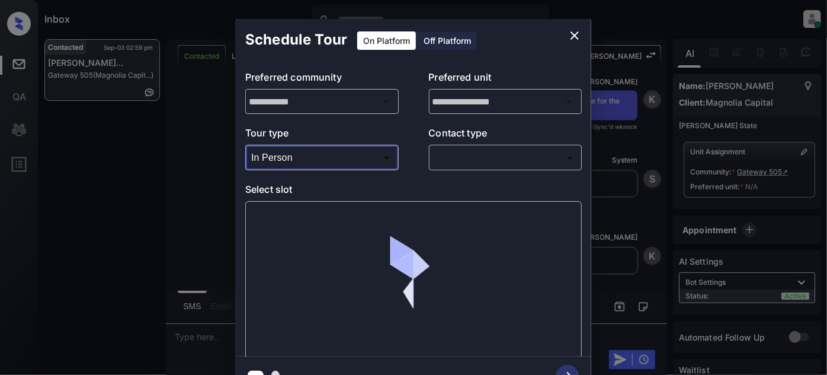
drag, startPoint x: 480, startPoint y: 146, endPoint x: 478, endPoint y: 158, distance: 12.0
click at [480, 146] on div "​ ​" at bounding box center [505, 157] width 153 height 25
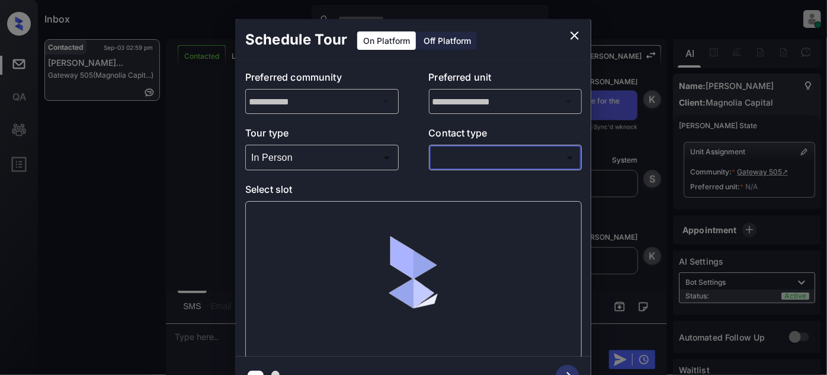
click at [477, 162] on body "Inbox Juan Carlos Manantan Online Set yourself offline Set yourself on break Pr…" at bounding box center [413, 187] width 827 height 375
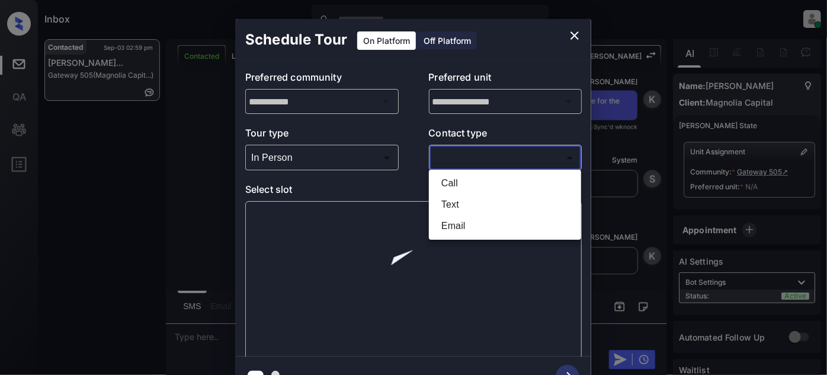
click at [458, 200] on li "Text" at bounding box center [505, 204] width 146 height 21
type input "****"
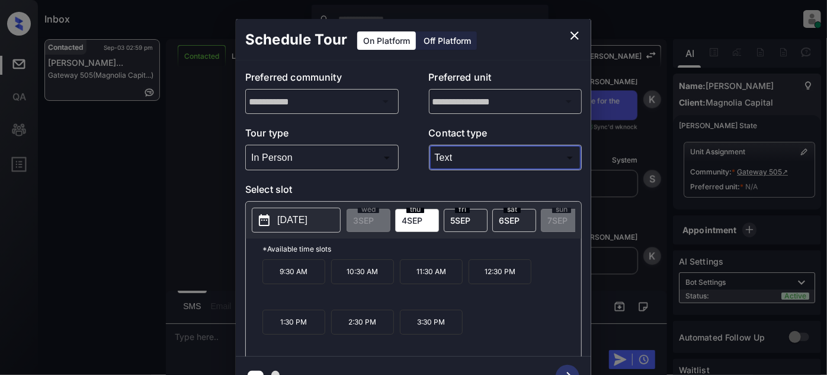
click at [574, 33] on icon "close" at bounding box center [575, 35] width 14 height 14
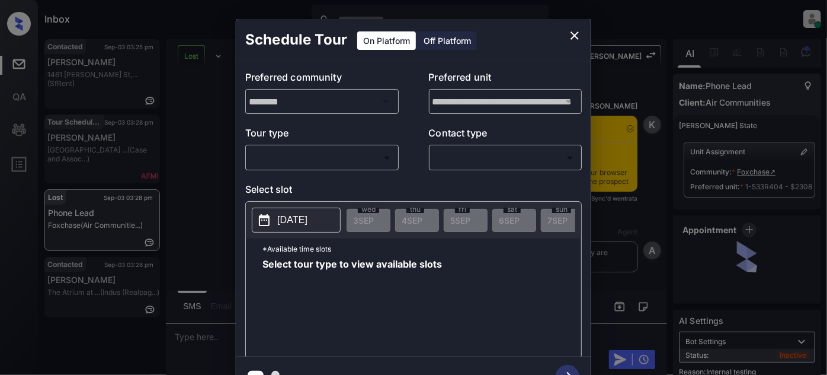
scroll to position [3014, 0]
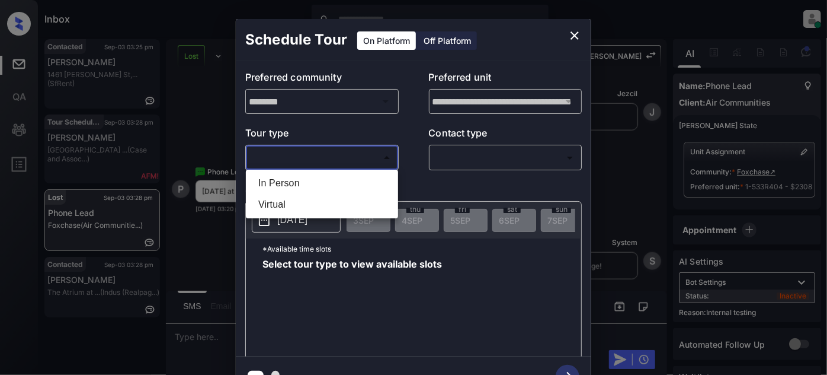
click at [325, 156] on body "Inbox Juan Carlos Manantan Online Set yourself offline Set yourself on break Pr…" at bounding box center [413, 187] width 827 height 375
click at [295, 181] on li "In Person" at bounding box center [322, 182] width 146 height 21
type input "********"
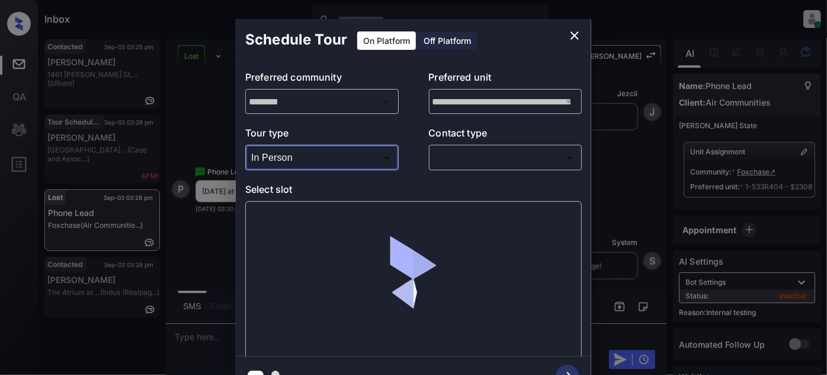
click at [504, 151] on body "Inbox Juan Carlos Manantan Online Set yourself offline Set yourself on break Pr…" at bounding box center [413, 187] width 827 height 375
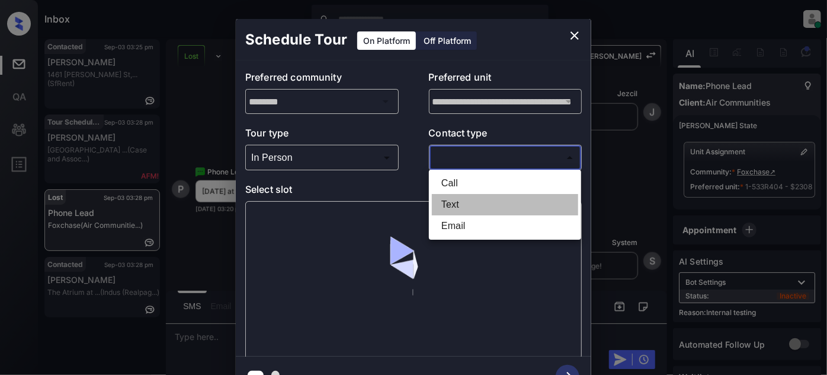
click at [460, 206] on li "Text" at bounding box center [505, 204] width 146 height 21
type input "****"
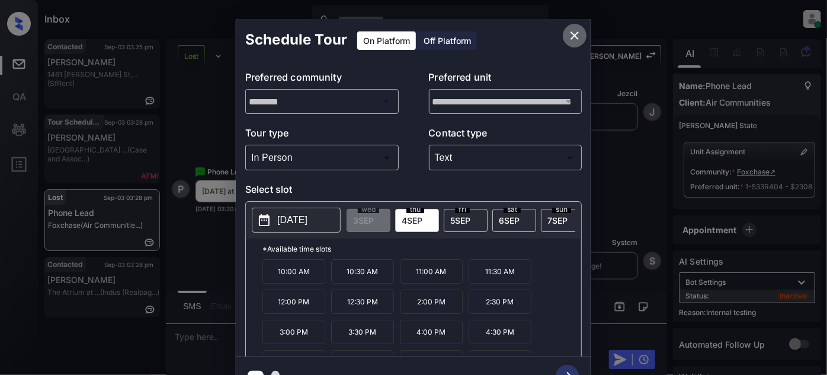
click at [580, 30] on button "close" at bounding box center [575, 36] width 24 height 24
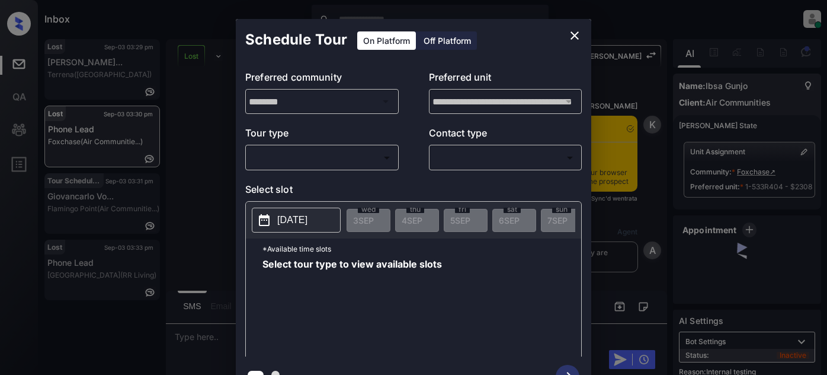
click at [326, 165] on body "Inbox [PERSON_NAME] Online Set yourself offline Set yourself on break Profile S…" at bounding box center [413, 187] width 827 height 375
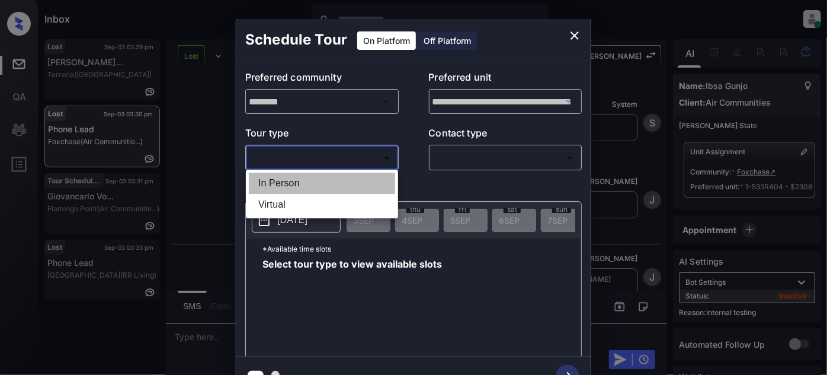
click at [281, 189] on li "In Person" at bounding box center [322, 182] width 146 height 21
type input "********"
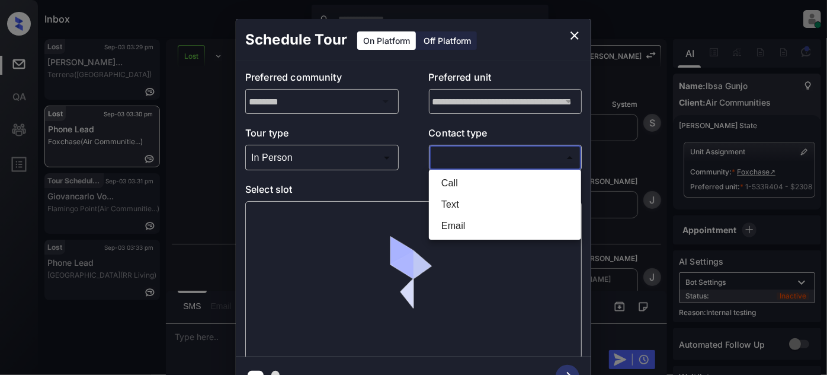
click at [450, 159] on body "Inbox Juan Carlos Manantan Online Set yourself offline Set yourself on break Pr…" at bounding box center [413, 187] width 827 height 375
click at [449, 203] on li "Text" at bounding box center [505, 204] width 146 height 21
type input "****"
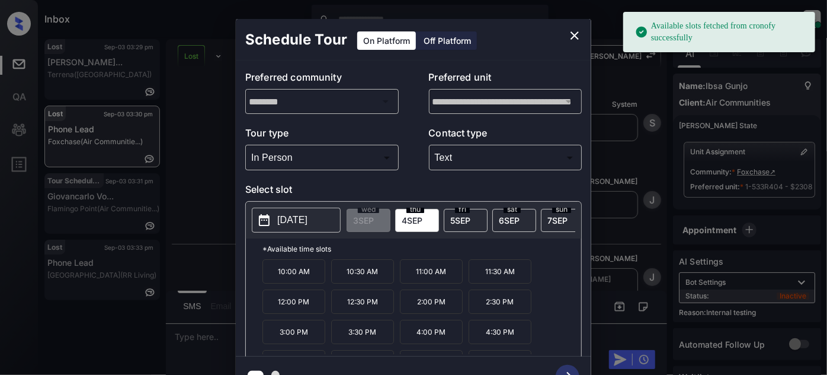
click at [367, 306] on p "12:30 PM" at bounding box center [362, 301] width 63 height 24
click at [568, 364] on icon "button" at bounding box center [568, 376] width 24 height 24
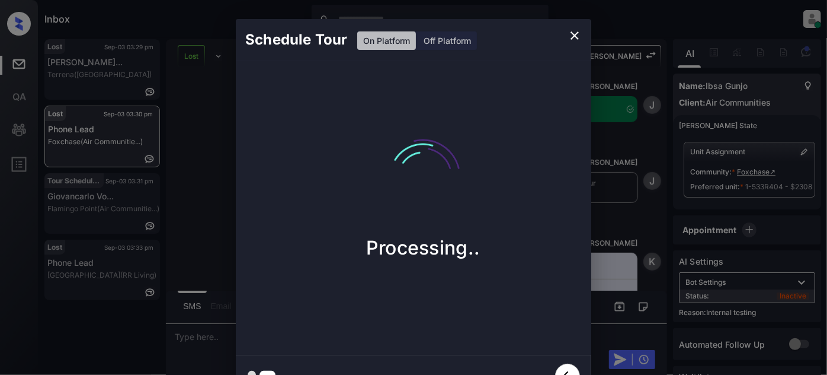
scroll to position [4946, 0]
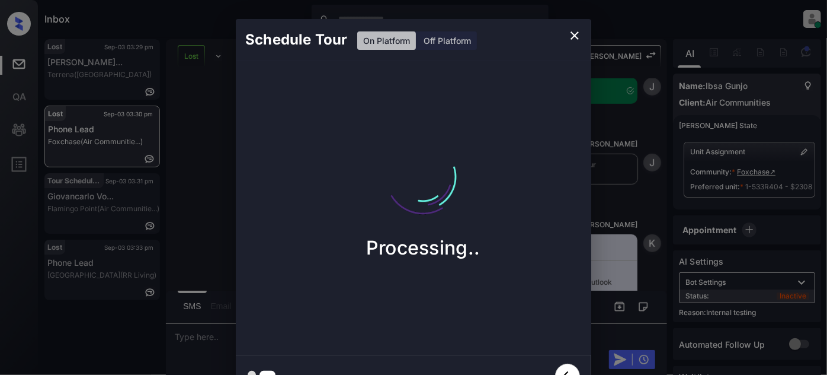
click at [578, 30] on icon "close" at bounding box center [575, 35] width 14 height 14
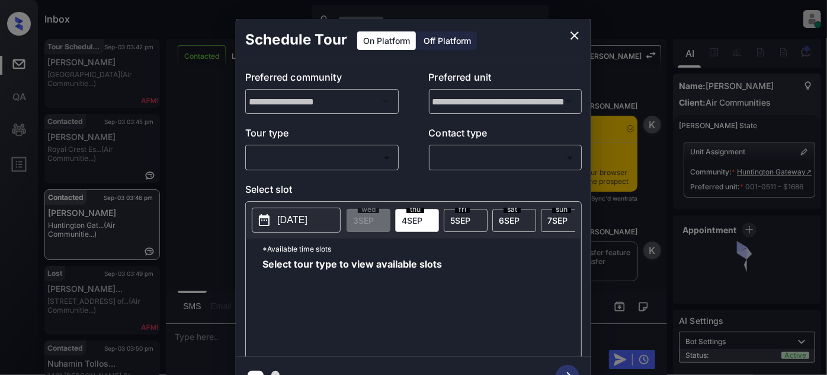
scroll to position [772, 0]
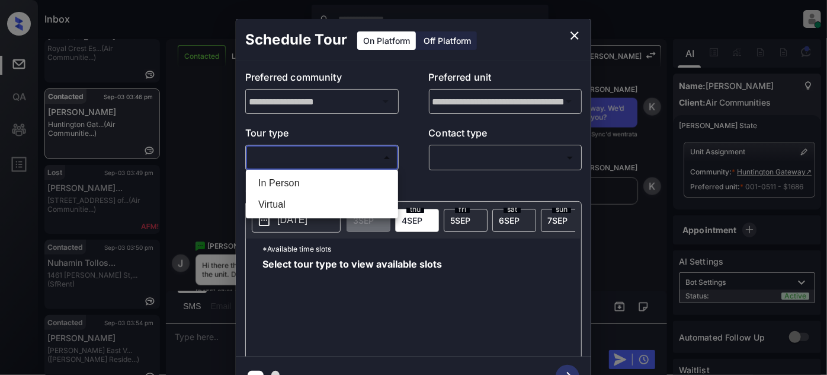
click at [382, 165] on body "Inbox [PERSON_NAME] Online Set yourself offline Set yourself on break Profile S…" at bounding box center [413, 187] width 827 height 375
click at [574, 27] on div at bounding box center [413, 187] width 827 height 375
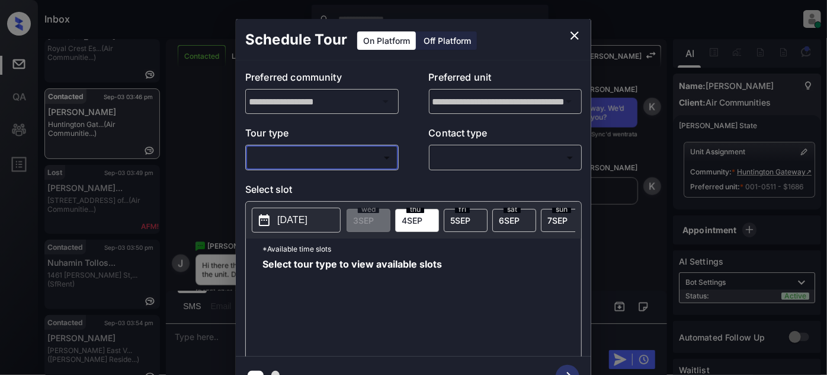
click at [577, 37] on icon "close" at bounding box center [575, 35] width 8 height 8
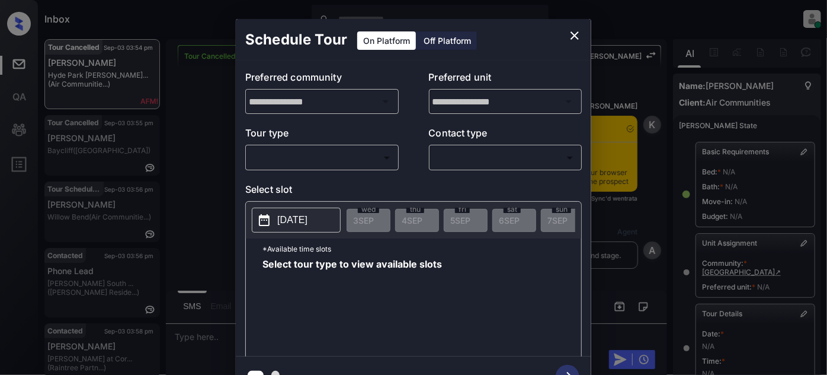
scroll to position [204, 0]
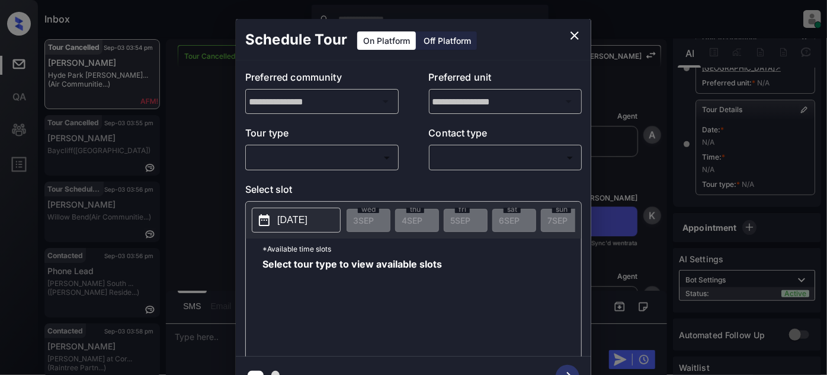
click at [384, 143] on p "Tour type" at bounding box center [321, 135] width 153 height 19
click at [380, 152] on body "Inbox [PERSON_NAME] Online Set yourself offline Set yourself on break Profile S…" at bounding box center [413, 187] width 827 height 375
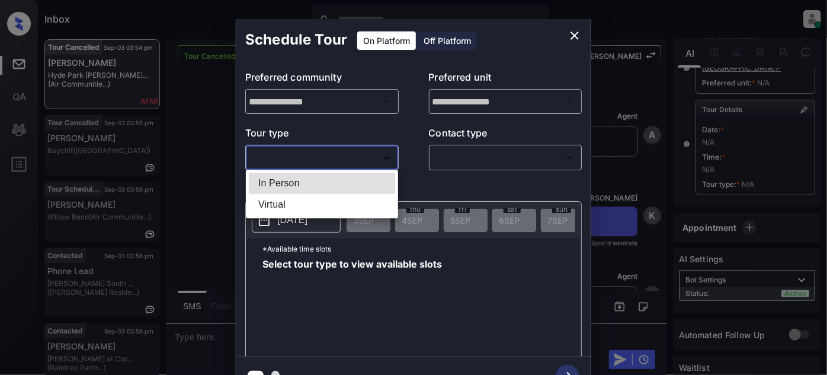
click at [354, 175] on li "In Person" at bounding box center [322, 182] width 146 height 21
type input "********"
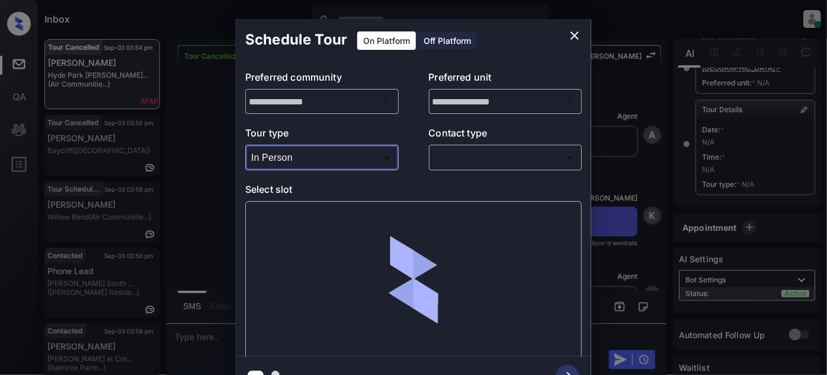
click at [437, 162] on body "Inbox [PERSON_NAME] Online Set yourself offline Set yourself on break Profile S…" at bounding box center [413, 187] width 827 height 375
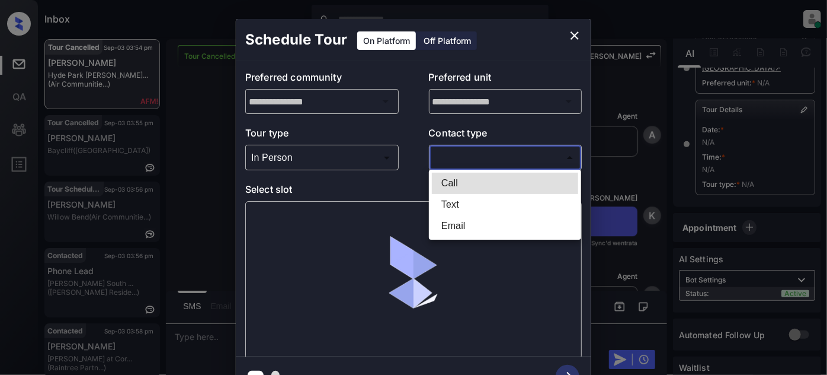
click at [453, 203] on li "Text" at bounding box center [505, 204] width 146 height 21
type input "****"
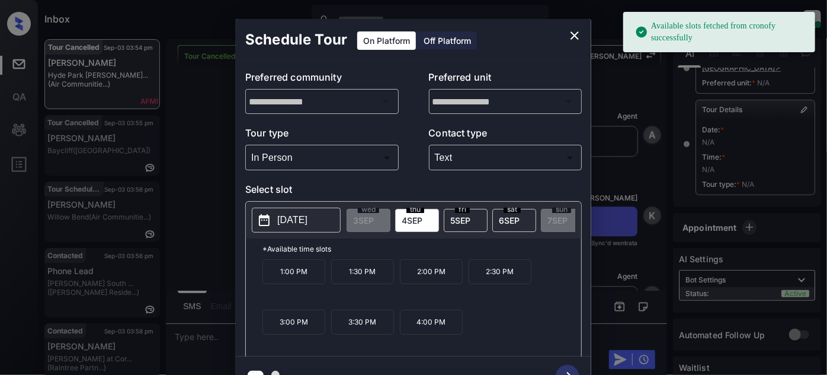
click at [456, 222] on span "[DATE]" at bounding box center [460, 220] width 20 height 10
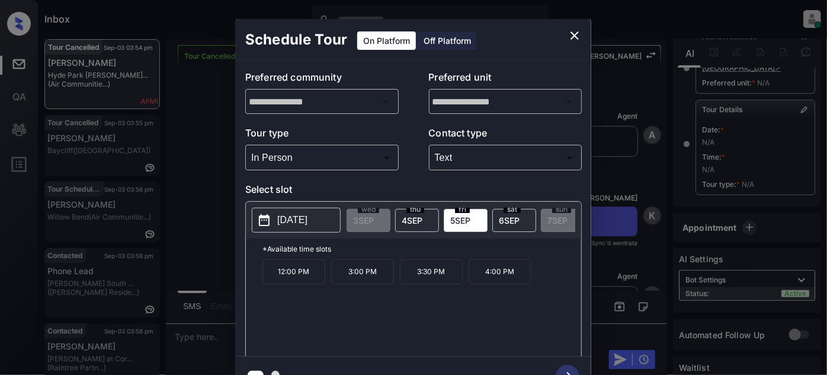
click at [506, 215] on span "6 SEP" at bounding box center [509, 220] width 21 height 10
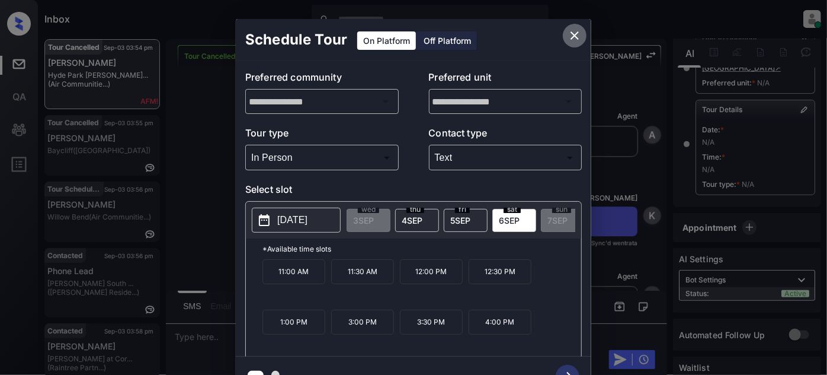
click at [572, 33] on icon "close" at bounding box center [575, 35] width 8 height 8
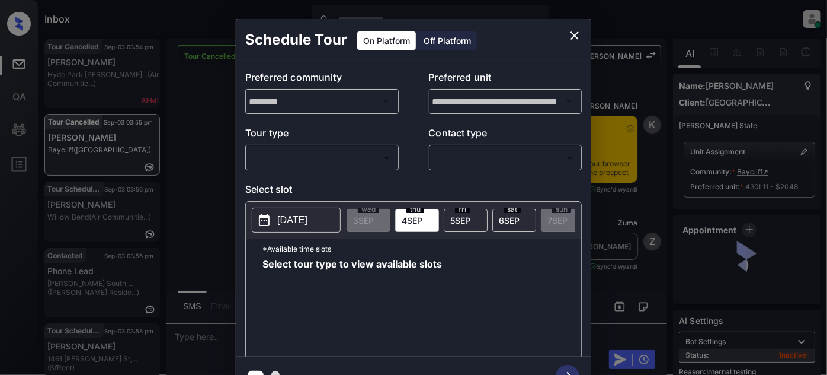
scroll to position [19, 0]
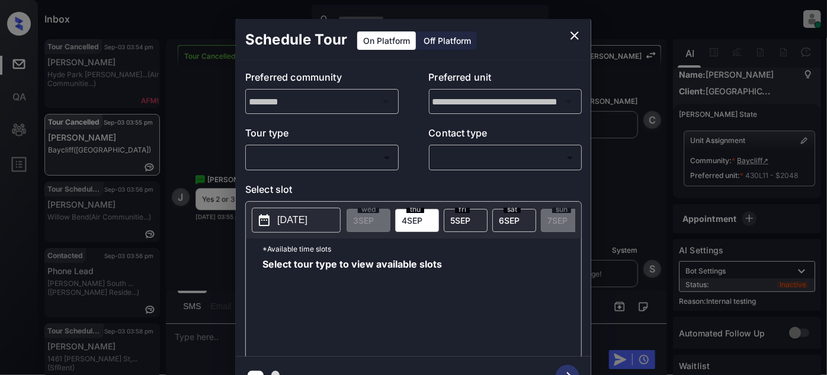
click at [357, 159] on body "Inbox Juan Carlos Manantan Online Set yourself offline Set yourself on break Pr…" at bounding box center [413, 187] width 827 height 375
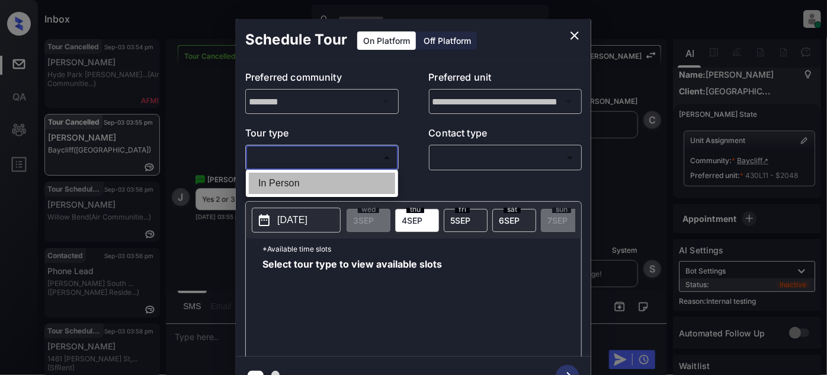
click at [297, 187] on li "In Person" at bounding box center [322, 182] width 146 height 21
type input "********"
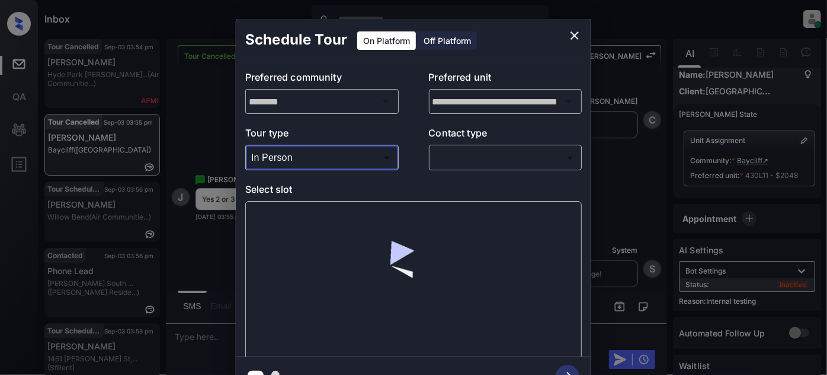
click at [521, 158] on body "Inbox Juan Carlos Manantan Online Set yourself offline Set yourself on break Pr…" at bounding box center [413, 187] width 827 height 375
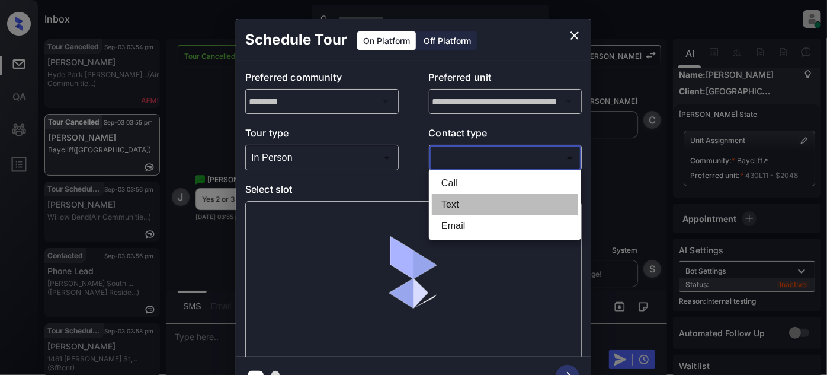
click at [471, 203] on li "Text" at bounding box center [505, 204] width 146 height 21
type input "****"
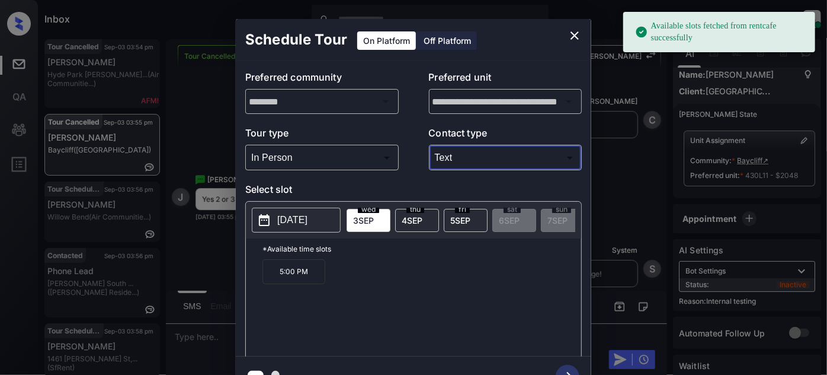
click at [463, 216] on span "5 SEP" at bounding box center [460, 220] width 20 height 10
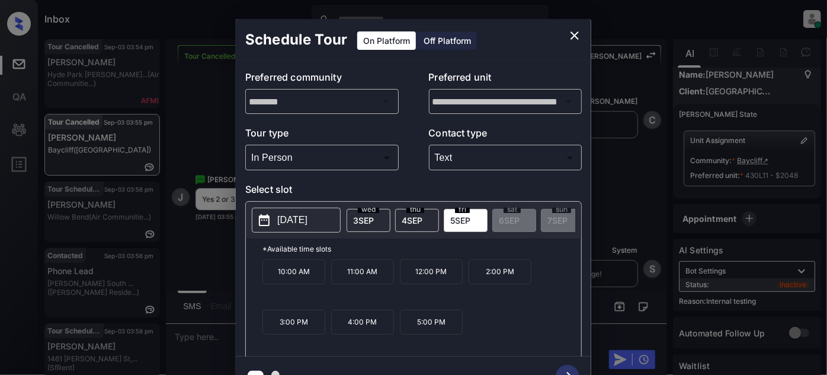
click at [486, 277] on p "2:00 PM" at bounding box center [500, 271] width 63 height 25
click at [574, 365] on button "button" at bounding box center [568, 376] width 38 height 31
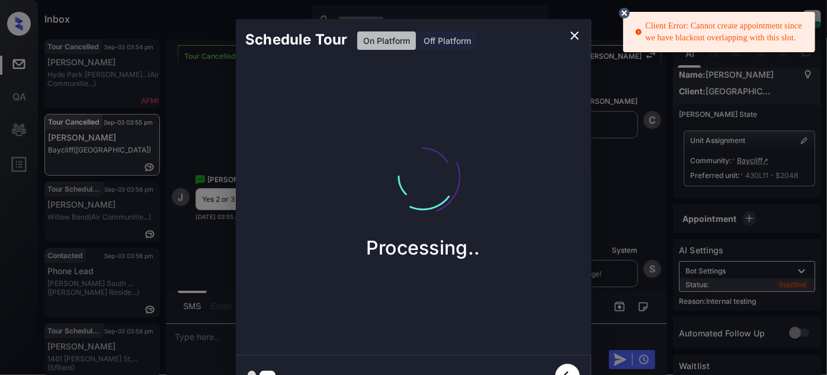
click at [582, 30] on button "close" at bounding box center [575, 36] width 24 height 24
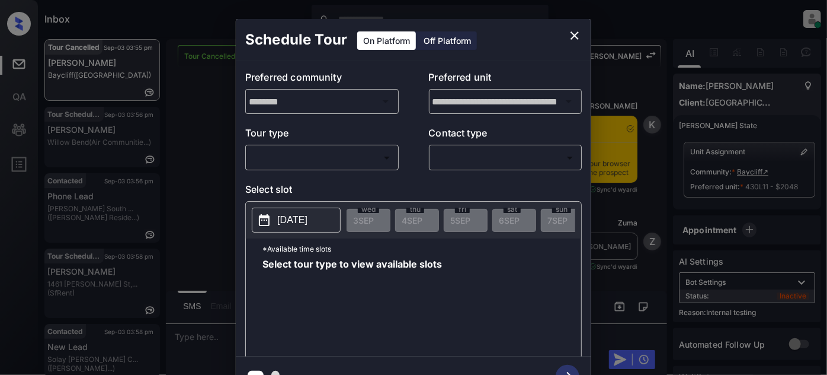
scroll to position [8844, 0]
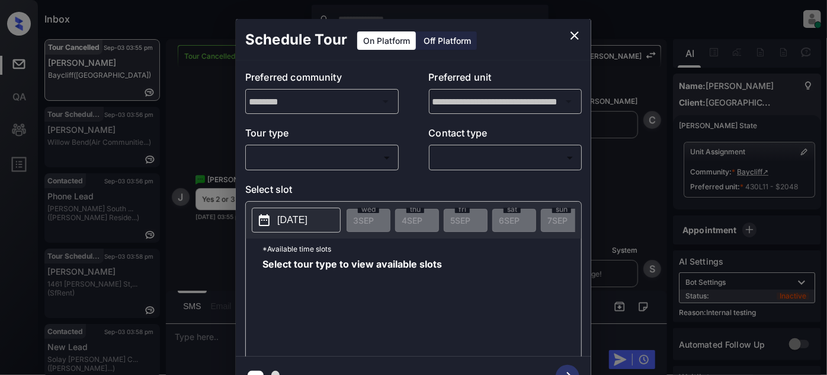
click at [338, 156] on body "Inbox [PERSON_NAME] Online Set yourself offline Set yourself on break Profile S…" at bounding box center [413, 187] width 827 height 375
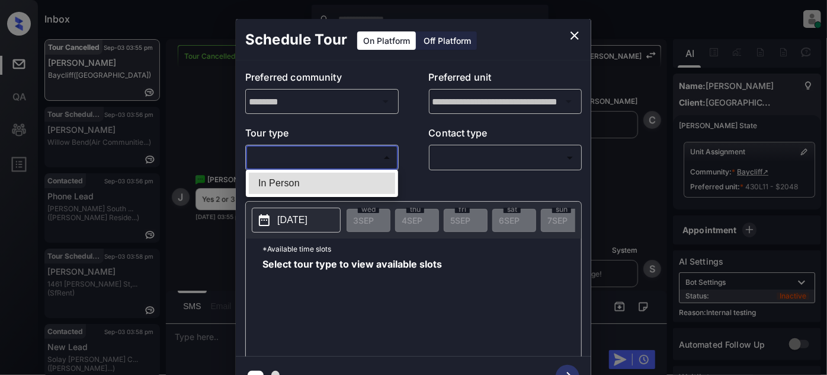
click at [294, 184] on li "In Person" at bounding box center [322, 182] width 146 height 21
type input "********"
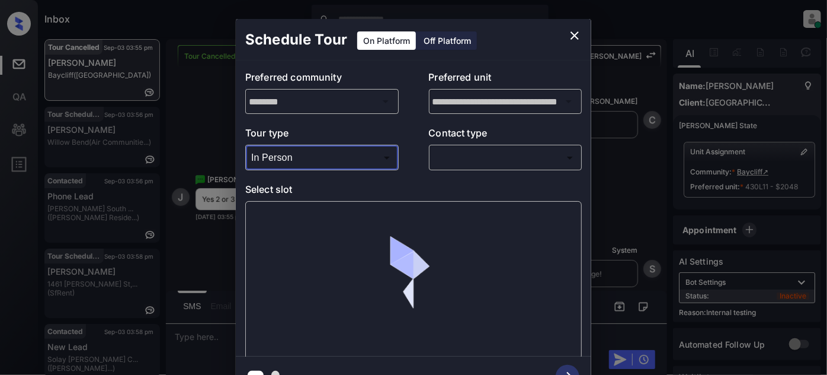
click at [466, 162] on body "Inbox Juan Carlos Manantan Online Set yourself offline Set yourself on break Pr…" at bounding box center [413, 187] width 827 height 375
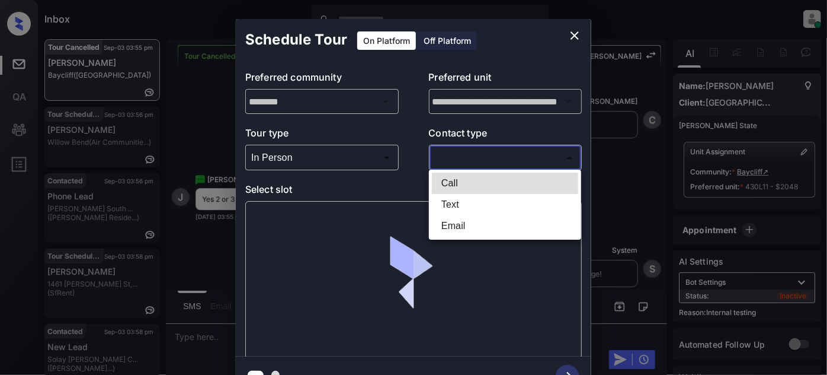
click at [450, 204] on li "Text" at bounding box center [505, 204] width 146 height 21
type input "****"
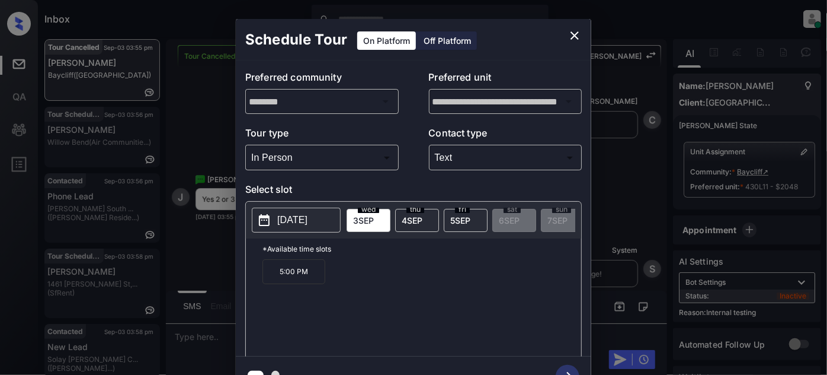
click at [461, 215] on span "5 SEP" at bounding box center [460, 220] width 20 height 10
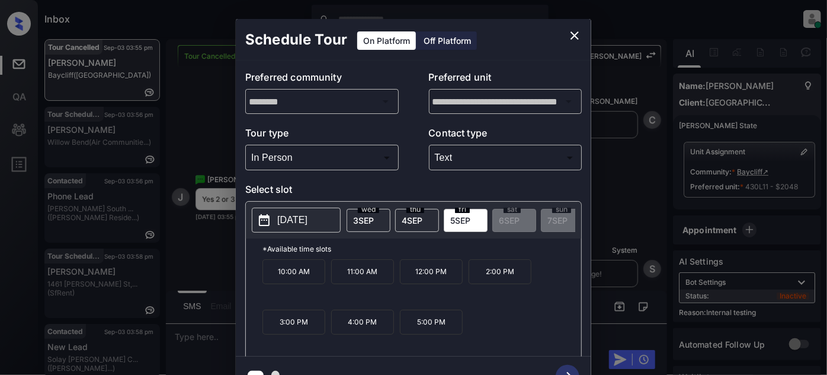
click at [315, 322] on p "3:00 PM" at bounding box center [294, 321] width 63 height 25
click at [562, 367] on icon "button" at bounding box center [568, 376] width 24 height 24
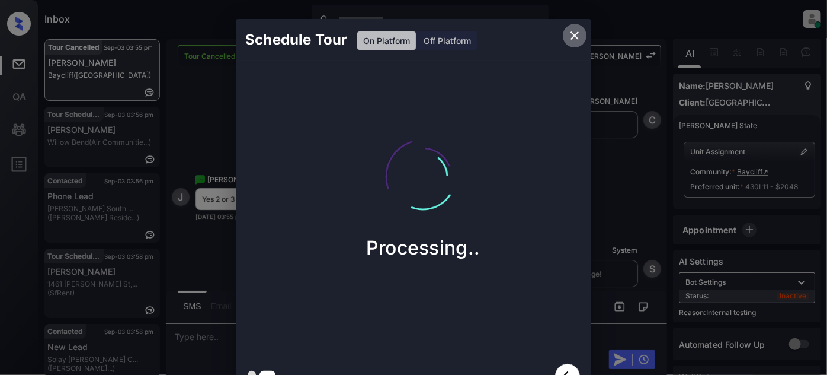
click at [574, 33] on icon "close" at bounding box center [575, 35] width 14 height 14
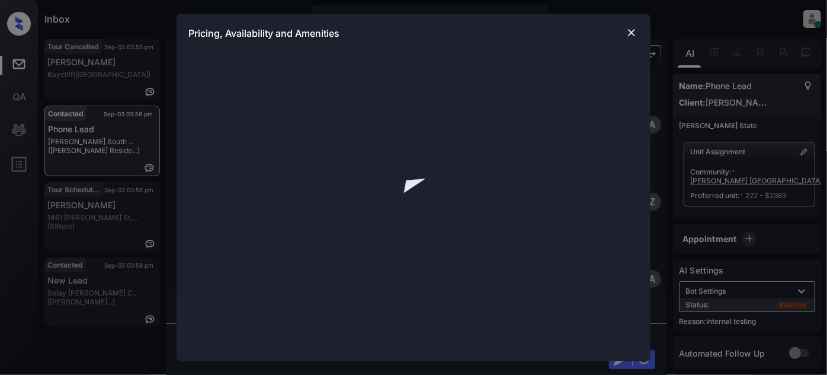
scroll to position [1238, 0]
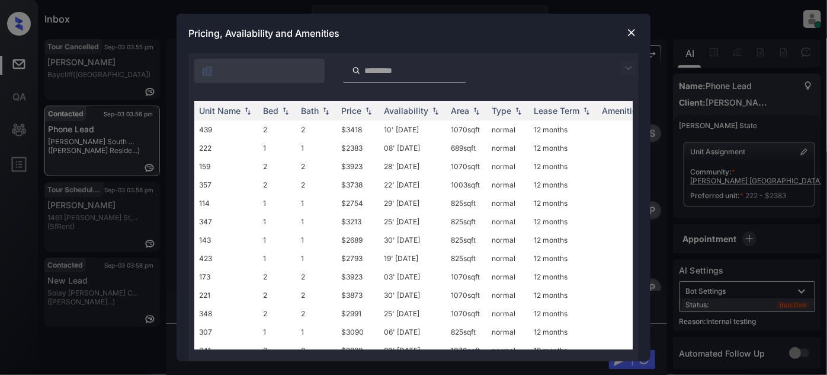
click at [619, 72] on div at bounding box center [413, 68] width 450 height 30
click at [632, 62] on img at bounding box center [629, 68] width 14 height 14
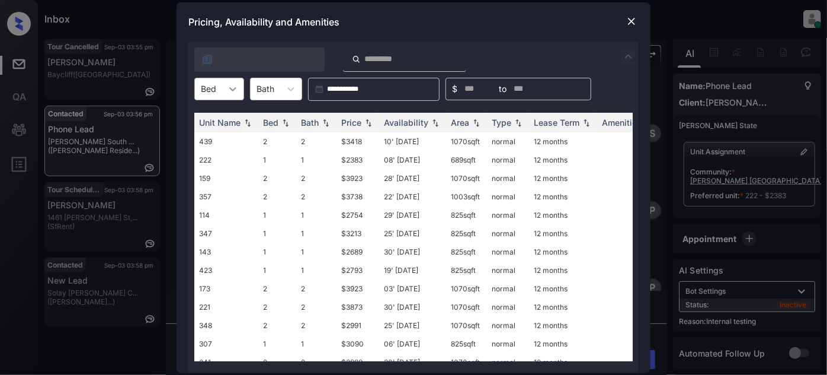
click at [238, 92] on icon at bounding box center [233, 89] width 12 height 12
drag, startPoint x: 619, startPoint y: 13, endPoint x: 625, endPoint y: 14, distance: 6.5
click at [625, 14] on div "Pricing, Availability and Amenities" at bounding box center [414, 21] width 474 height 39
click at [626, 14] on div at bounding box center [632, 21] width 14 height 14
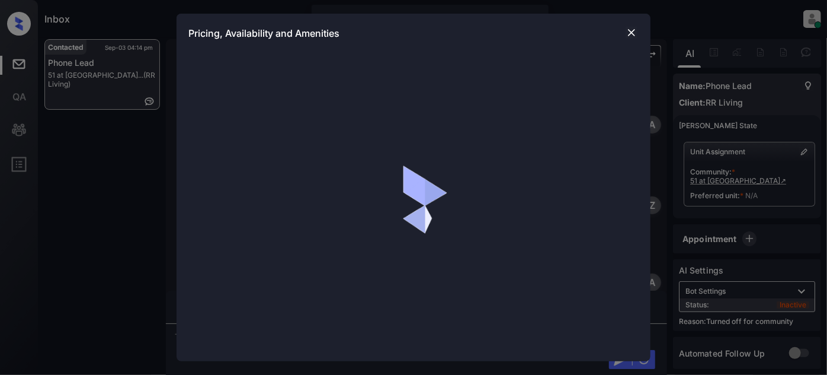
scroll to position [1387, 0]
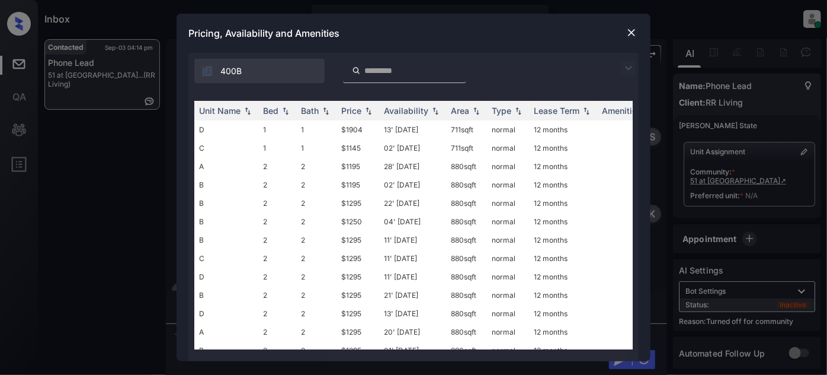
click at [632, 63] on img at bounding box center [629, 68] width 14 height 14
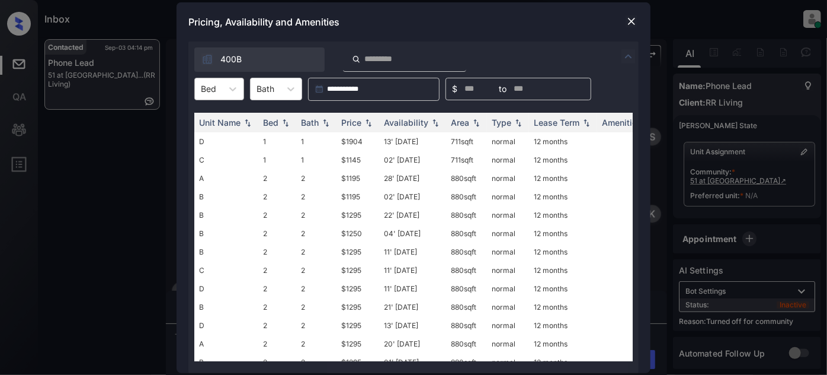
click at [213, 88] on div at bounding box center [208, 88] width 15 height 12
type input "*"
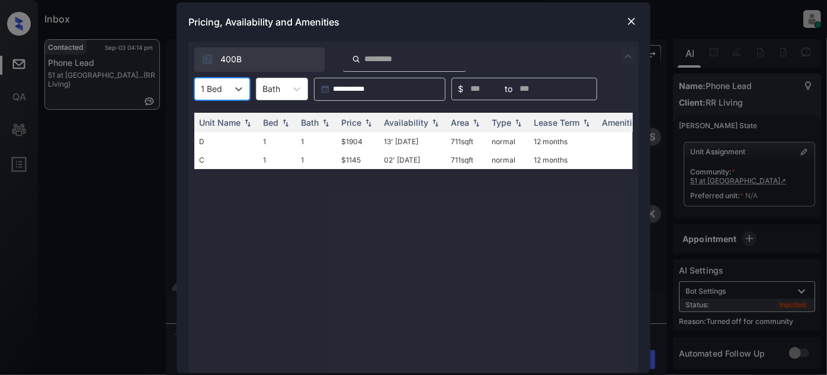
type input "*"
click at [354, 123] on div "Price" at bounding box center [351, 122] width 20 height 10
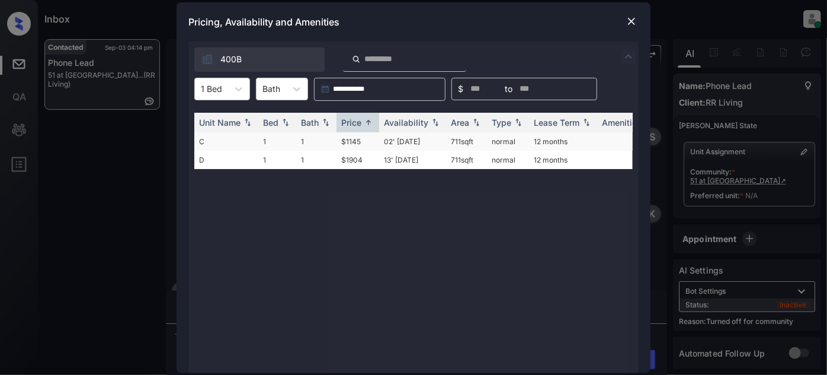
click at [390, 145] on td "02' [DATE]" at bounding box center [412, 141] width 67 height 18
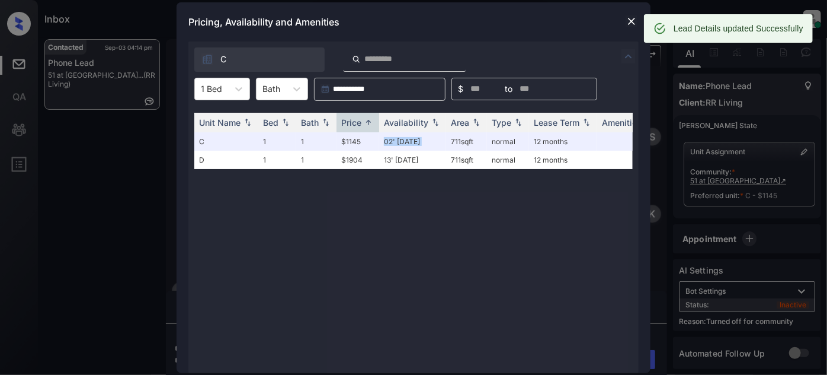
click at [631, 21] on img at bounding box center [632, 21] width 12 height 12
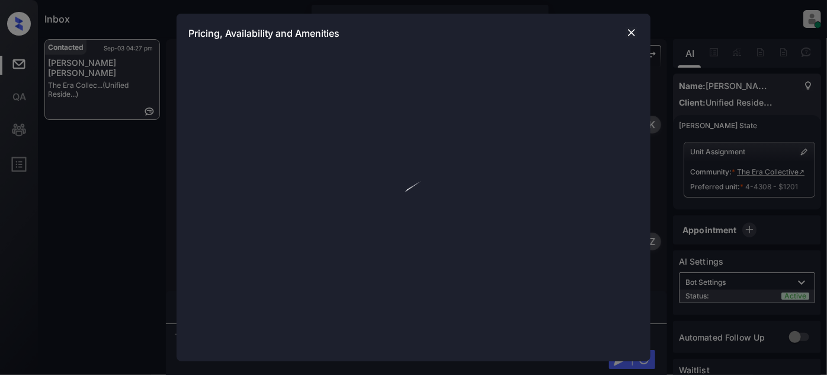
scroll to position [1378, 0]
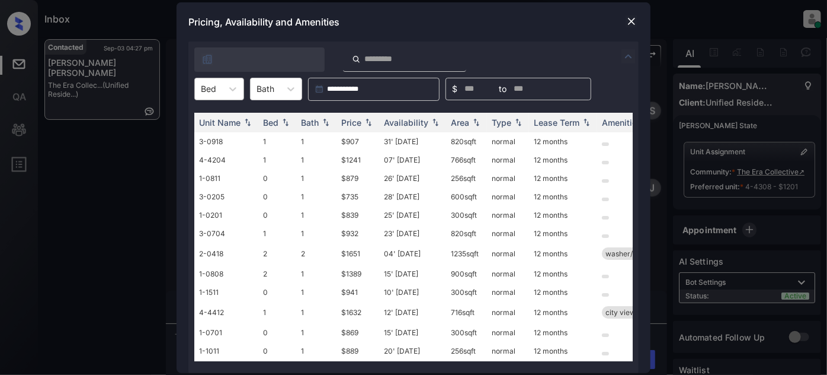
click at [220, 84] on div "Bed" at bounding box center [208, 88] width 27 height 17
click at [202, 137] on div "1" at bounding box center [219, 139] width 50 height 21
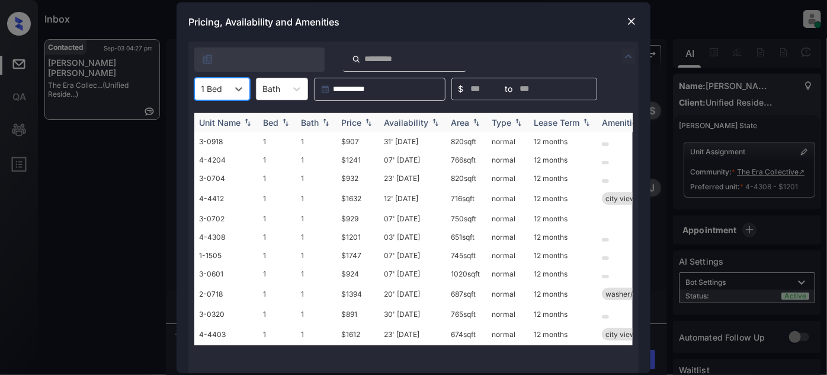
click at [373, 119] on img at bounding box center [369, 122] width 12 height 8
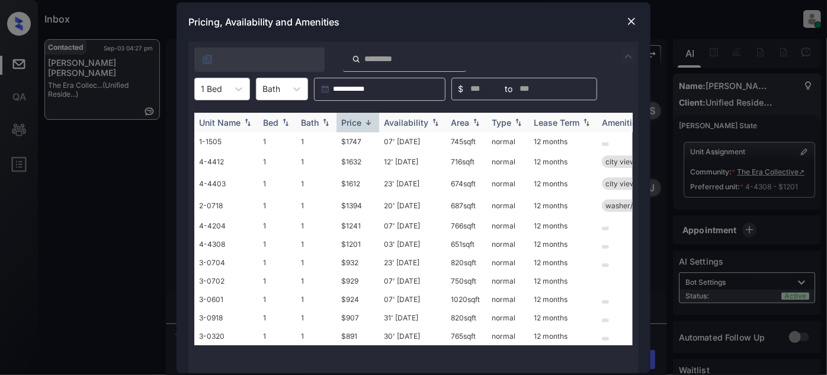
click at [373, 119] on img at bounding box center [369, 122] width 12 height 9
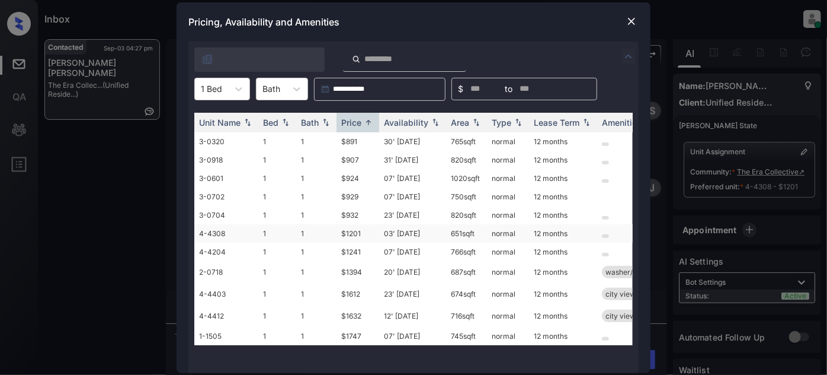
click at [407, 232] on td "03' Aug 25" at bounding box center [412, 233] width 67 height 18
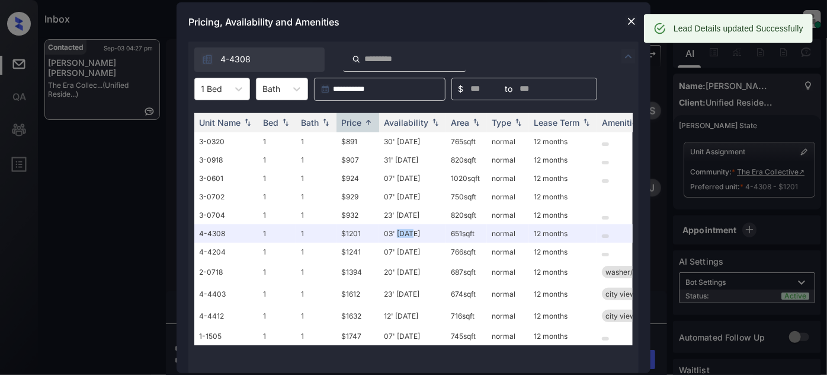
click at [633, 18] on img at bounding box center [632, 21] width 12 height 12
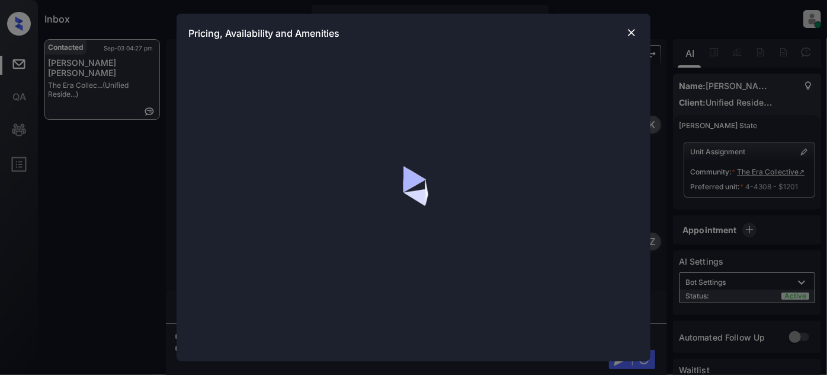
scroll to position [1540, 0]
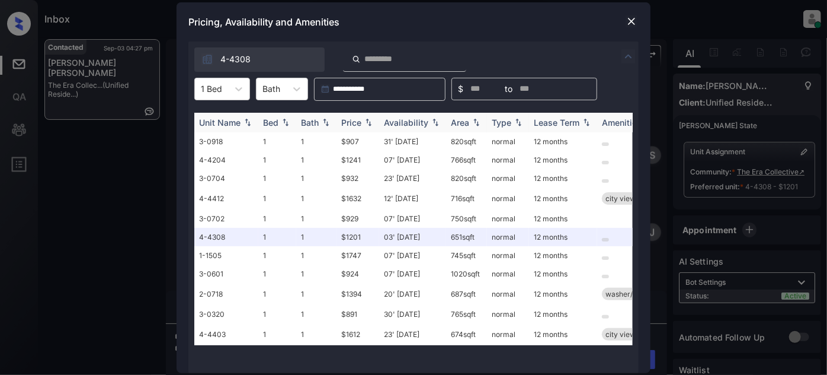
click at [370, 126] on div "Price" at bounding box center [357, 122] width 33 height 10
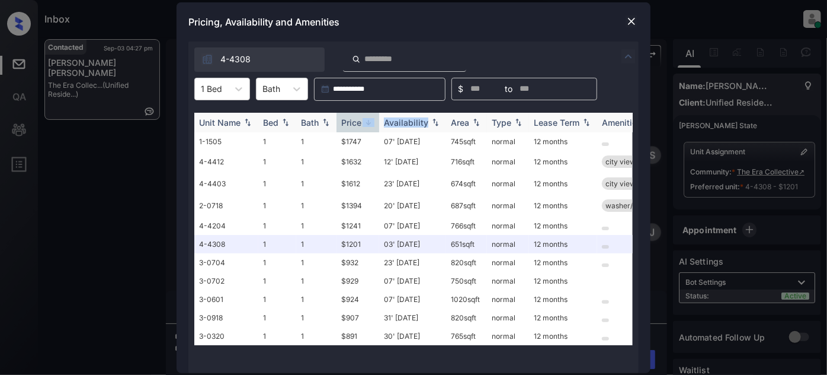
click at [370, 126] on div "Price" at bounding box center [357, 122] width 33 height 10
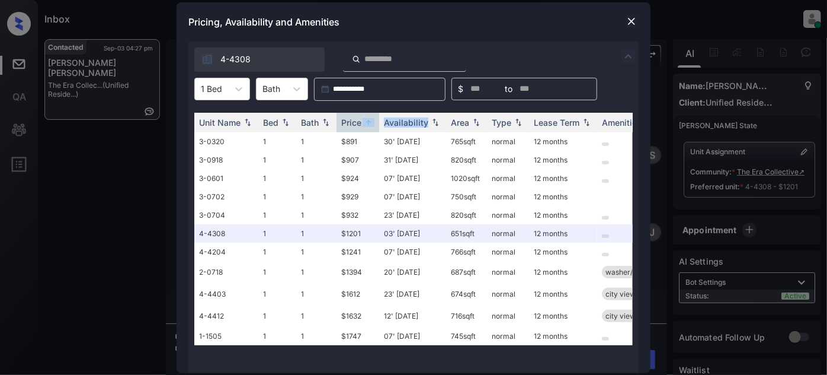
click at [629, 21] on img at bounding box center [632, 21] width 12 height 12
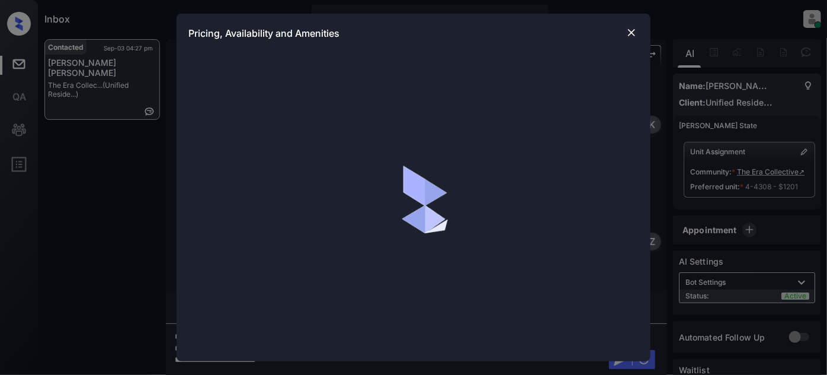
scroll to position [1540, 0]
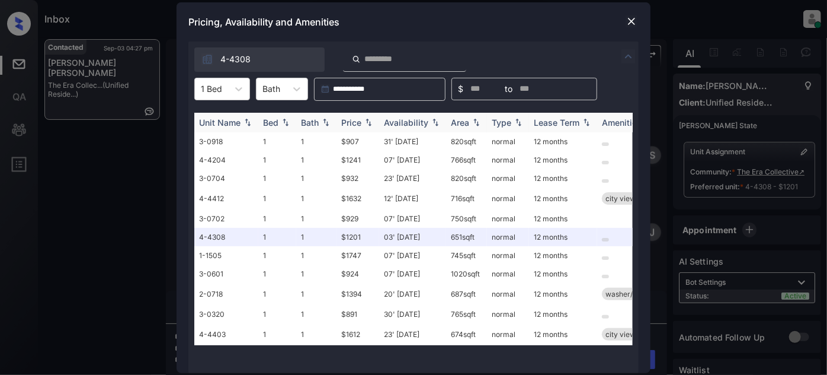
click at [363, 120] on img at bounding box center [369, 122] width 12 height 8
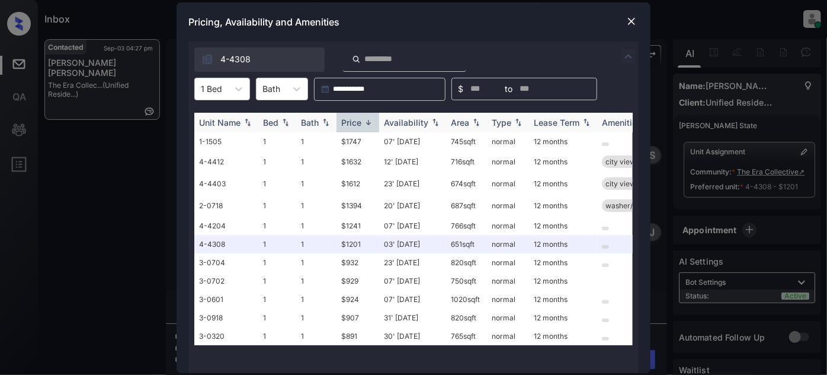
click at [363, 120] on img at bounding box center [369, 122] width 12 height 9
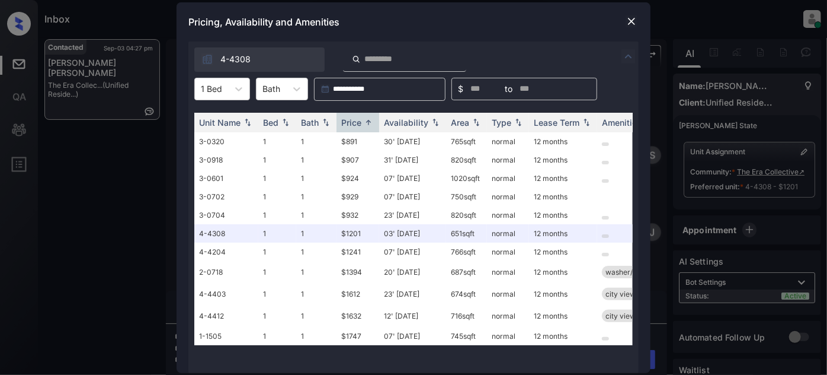
click at [628, 18] on img at bounding box center [632, 21] width 12 height 12
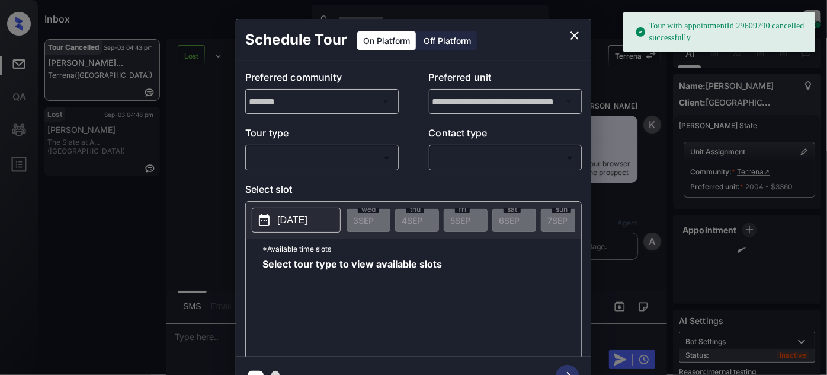
scroll to position [7308, 0]
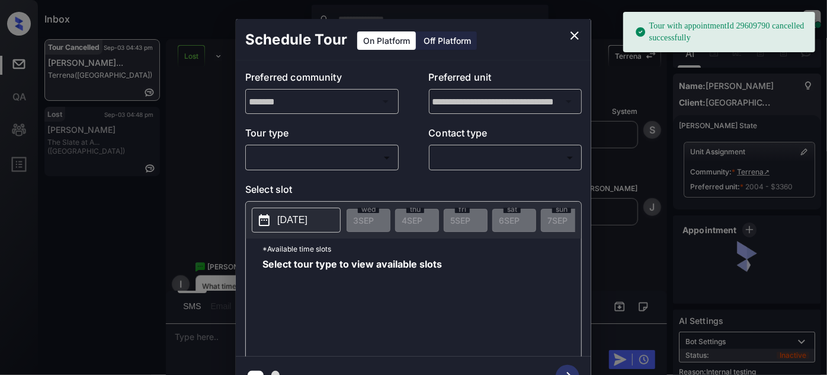
drag, startPoint x: 330, startPoint y: 146, endPoint x: 330, endPoint y: 159, distance: 13.0
click at [330, 148] on div "​ ​" at bounding box center [321, 157] width 153 height 25
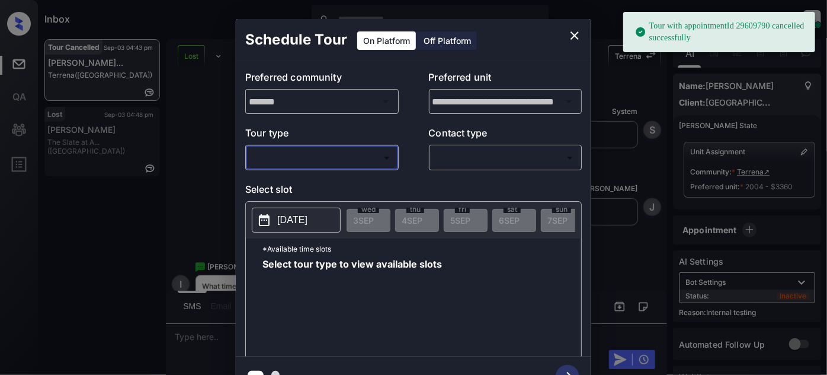
click at [322, 151] on body "Tour with appointmentId 29609790 cancelled successfully Inbox [PERSON_NAME] Onl…" at bounding box center [413, 187] width 827 height 375
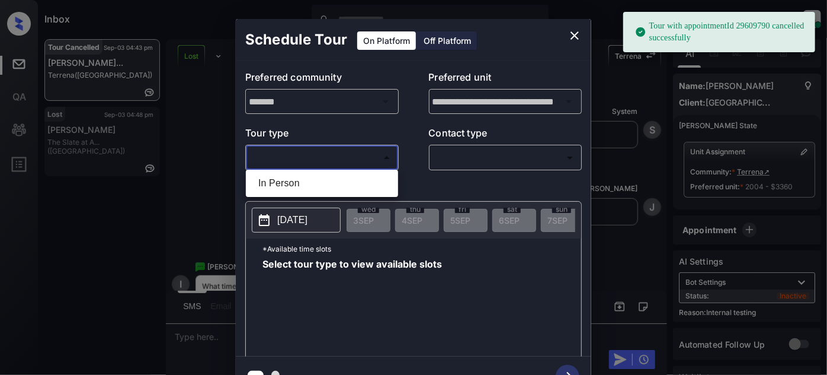
click at [288, 181] on li "In Person" at bounding box center [322, 182] width 146 height 21
type input "********"
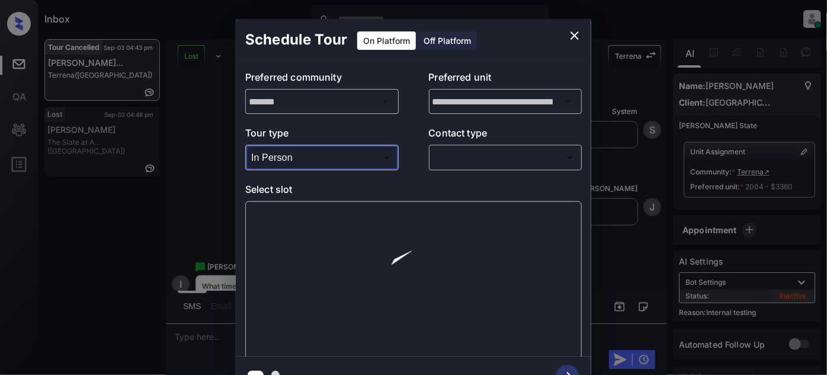
click at [478, 158] on body "Tour with appointmentId 29609790 cancelled successfully Inbox [PERSON_NAME] Onl…" at bounding box center [413, 187] width 827 height 375
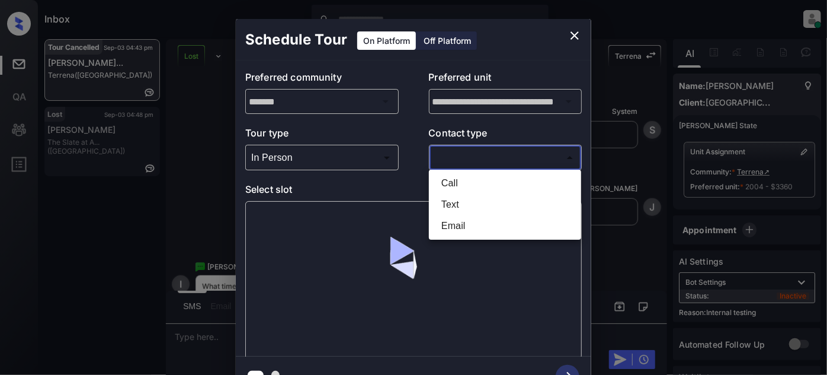
click at [450, 201] on li "Text" at bounding box center [505, 204] width 146 height 21
type input "****"
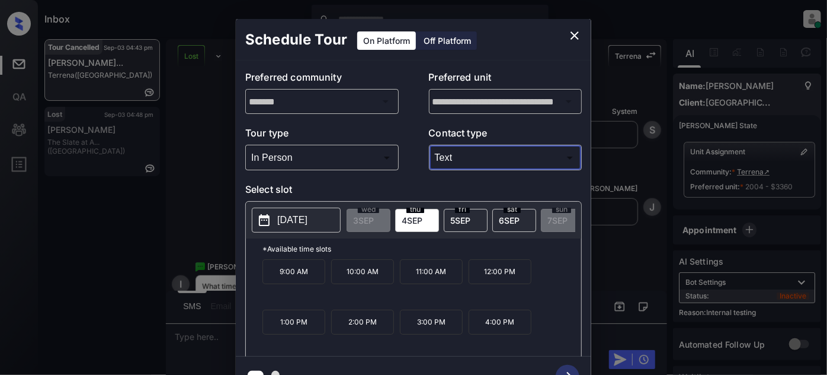
click at [514, 217] on span "[DATE]" at bounding box center [509, 220] width 21 height 10
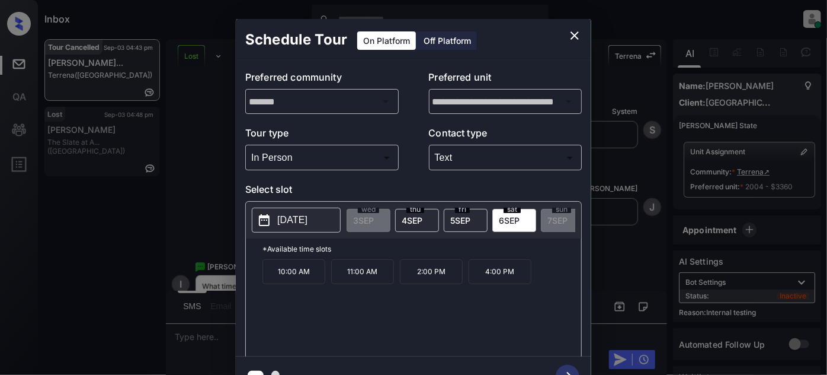
click at [569, 32] on icon "close" at bounding box center [575, 35] width 14 height 14
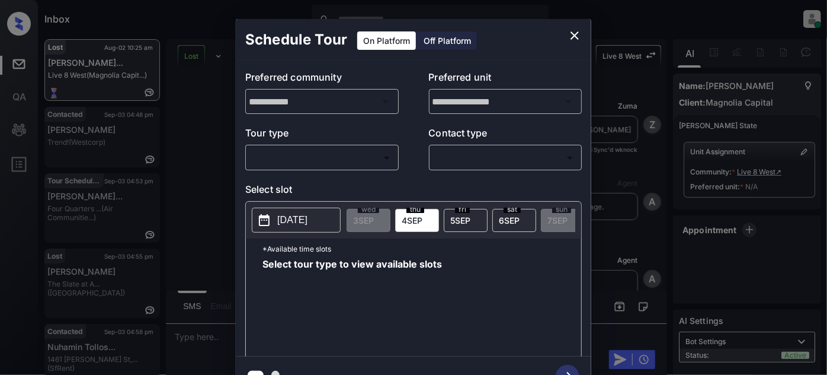
scroll to position [532, 0]
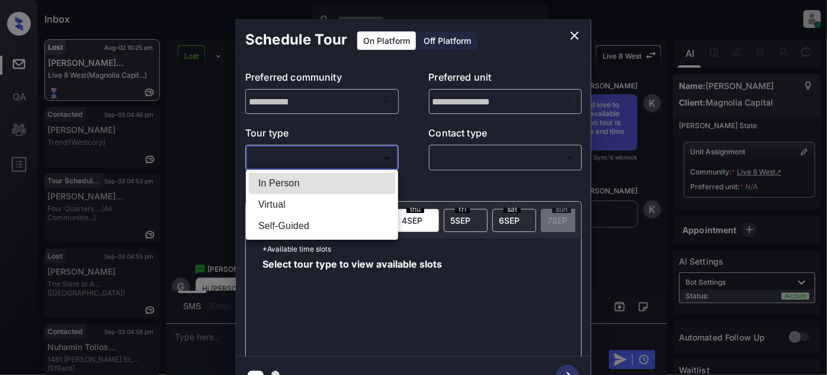
click at [371, 162] on body "Inbox [PERSON_NAME] Online Set yourself offline Set yourself on break Profile S…" at bounding box center [413, 187] width 827 height 375
click at [326, 183] on li "In Person" at bounding box center [322, 182] width 146 height 21
type input "********"
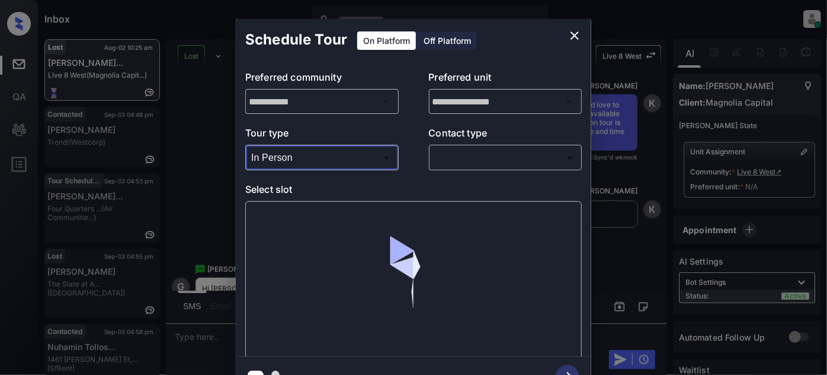
click at [517, 148] on body "Inbox Juan Carlos Manantan Online Set yourself offline Set yourself on break Pr…" at bounding box center [413, 187] width 827 height 375
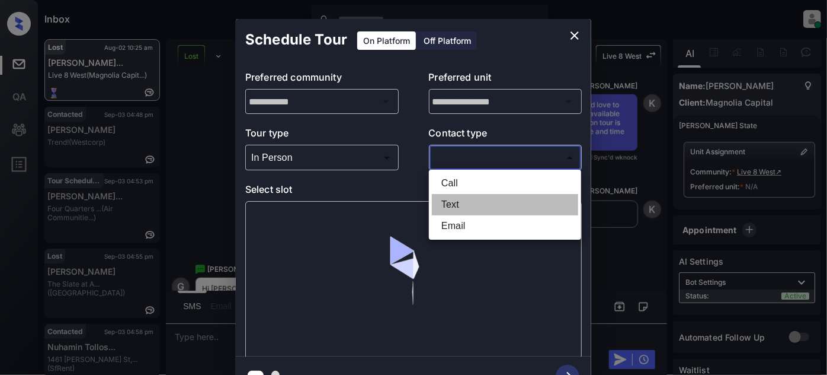
click at [479, 207] on li "Text" at bounding box center [505, 204] width 146 height 21
type input "****"
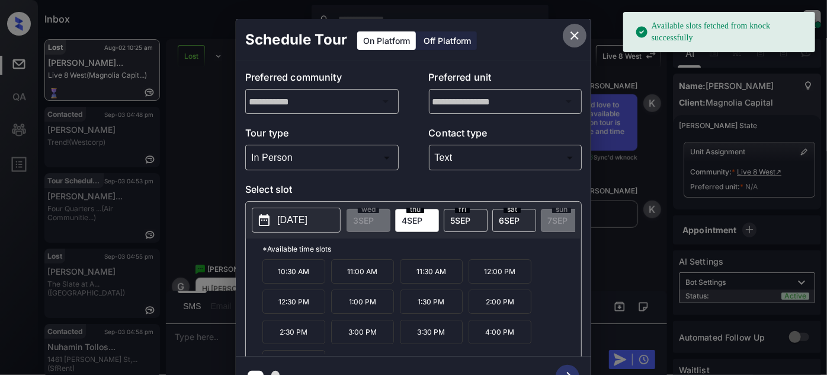
click at [578, 36] on icon "close" at bounding box center [575, 35] width 14 height 14
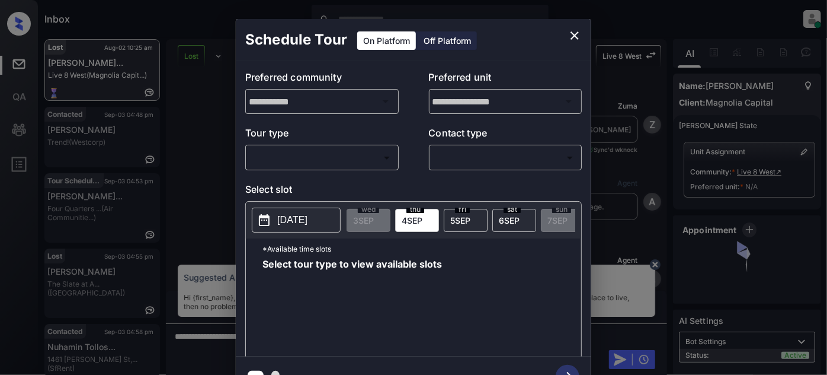
scroll to position [532, 0]
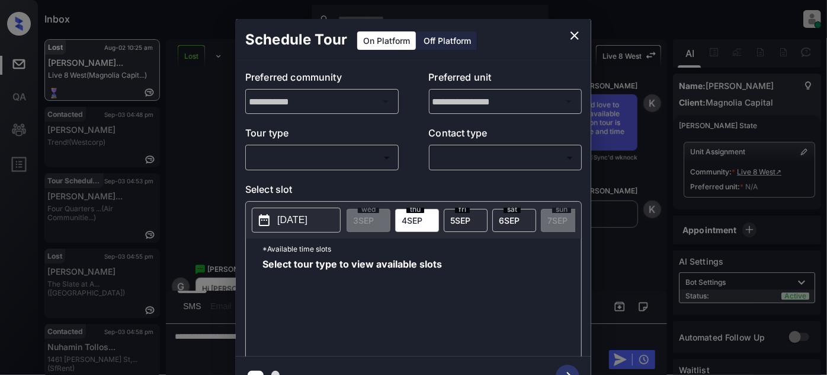
click at [319, 162] on body "Inbox [PERSON_NAME] Online Set yourself offline Set yourself on break Profile S…" at bounding box center [413, 187] width 827 height 375
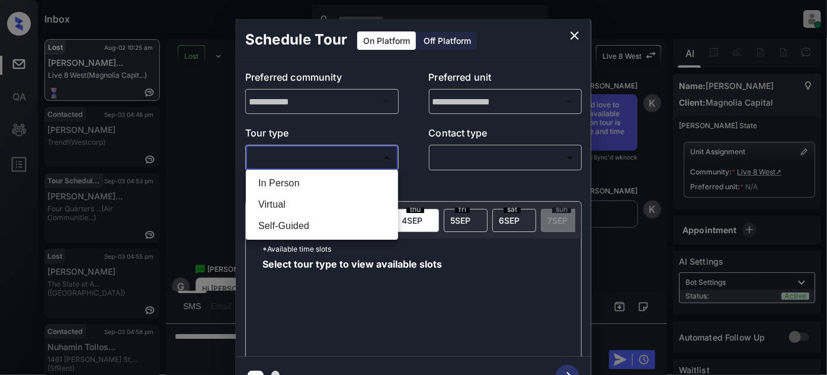
click at [293, 180] on li "In Person" at bounding box center [322, 182] width 146 height 21
type input "********"
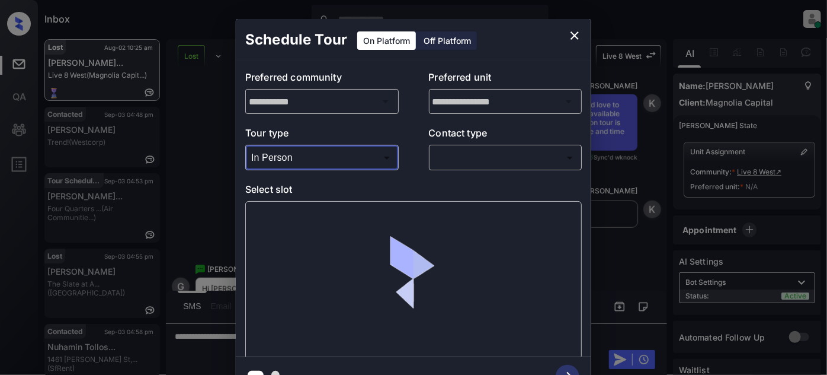
click at [484, 148] on body "Inbox [PERSON_NAME] Online Set yourself offline Set yourself on break Profile S…" at bounding box center [413, 187] width 827 height 375
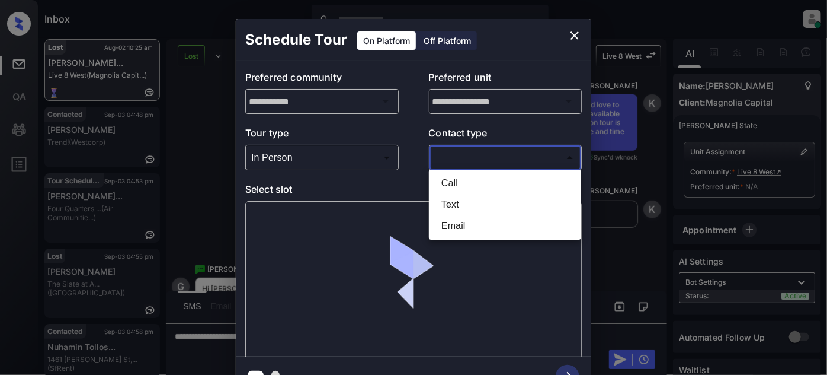
click at [466, 206] on li "Text" at bounding box center [505, 204] width 146 height 21
type input "****"
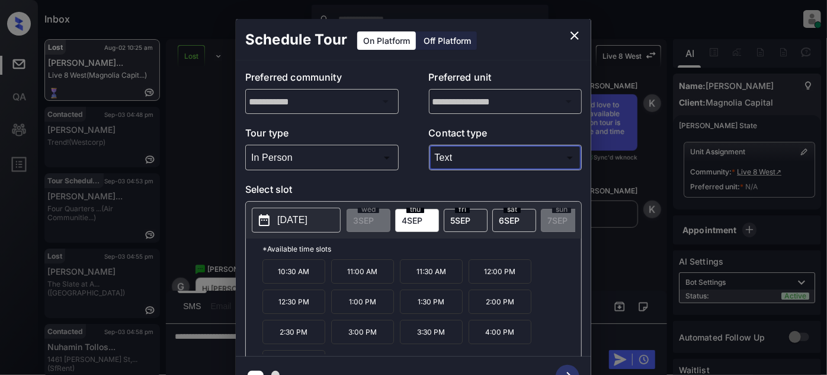
click at [579, 34] on icon "close" at bounding box center [575, 35] width 14 height 14
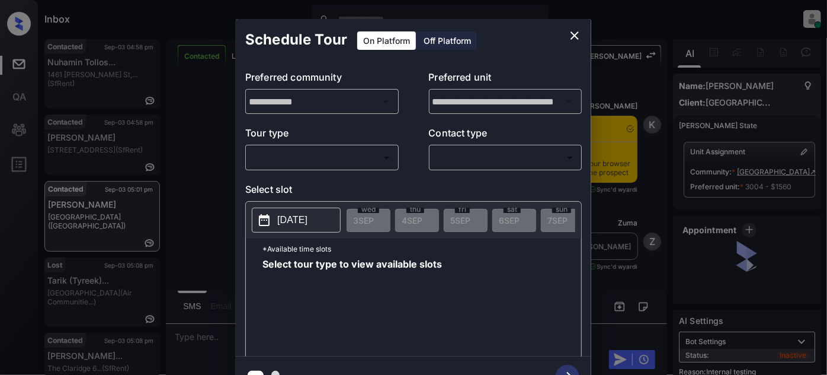
scroll to position [2692, 0]
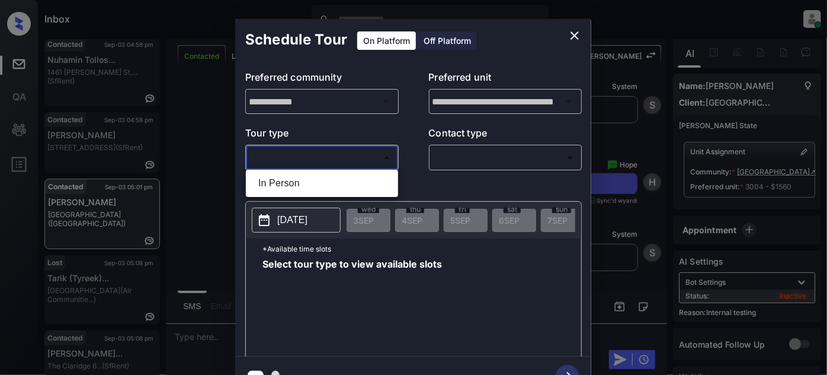
click at [347, 158] on body "Inbox [PERSON_NAME] Online Set yourself offline Set yourself on break Profile S…" at bounding box center [413, 187] width 827 height 375
click at [313, 189] on li "In Person" at bounding box center [322, 182] width 146 height 21
type input "********"
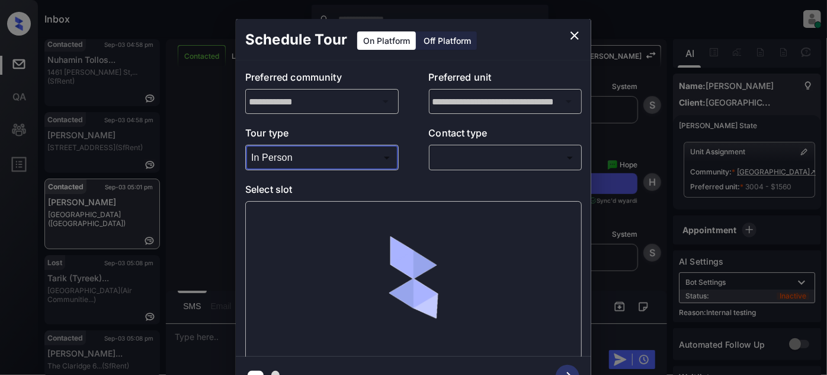
click at [488, 154] on body "Inbox [PERSON_NAME] Online Set yourself offline Set yourself on break Profile S…" at bounding box center [413, 187] width 827 height 375
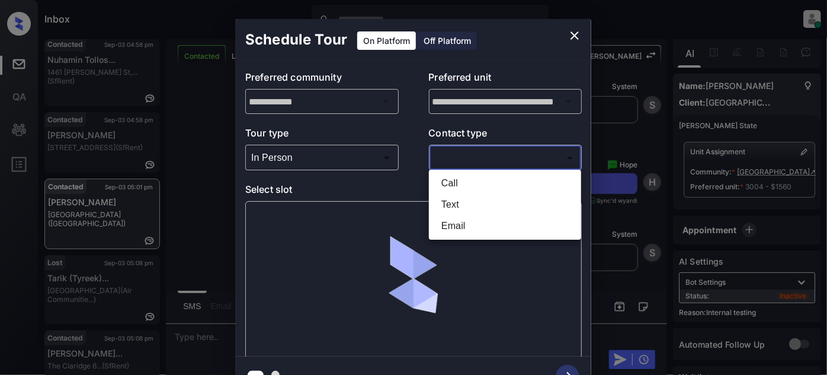
click at [456, 203] on li "Text" at bounding box center [505, 204] width 146 height 21
type input "****"
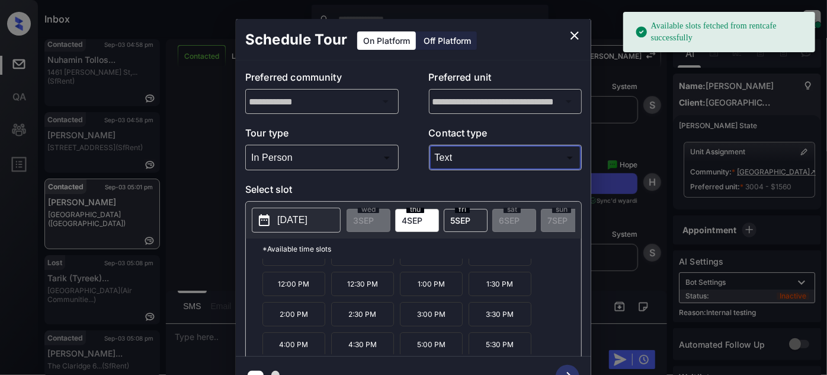
scroll to position [18, 0]
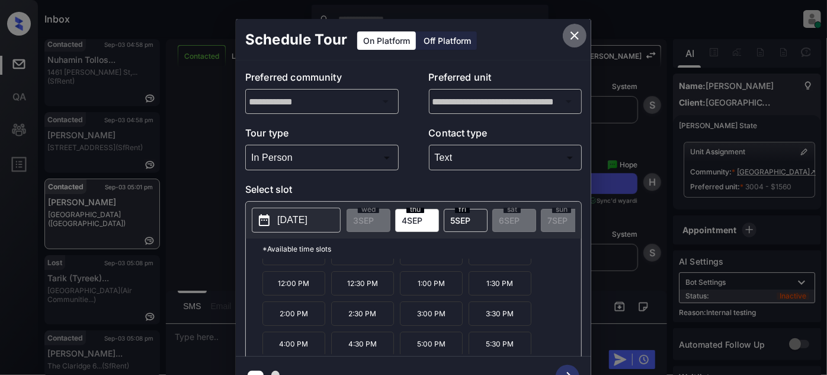
click at [565, 36] on button "close" at bounding box center [575, 36] width 24 height 24
